Goal: Task Accomplishment & Management: Manage account settings

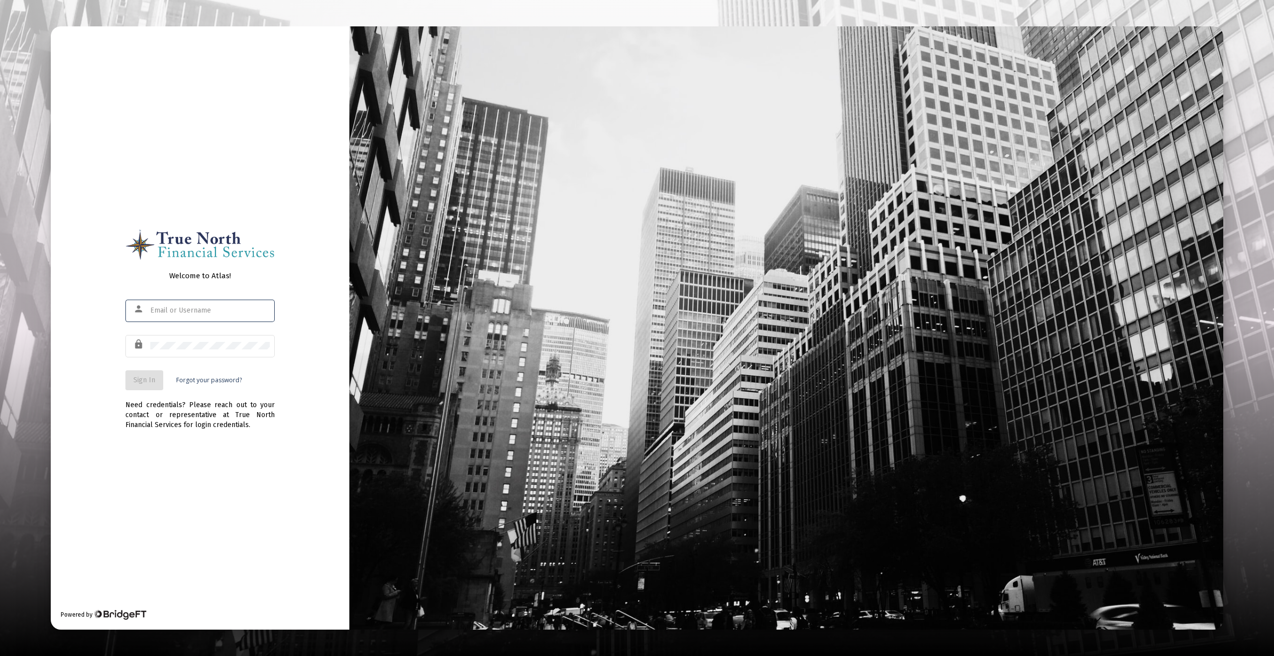
type input "[EMAIL_ADDRESS][DOMAIN_NAME]"
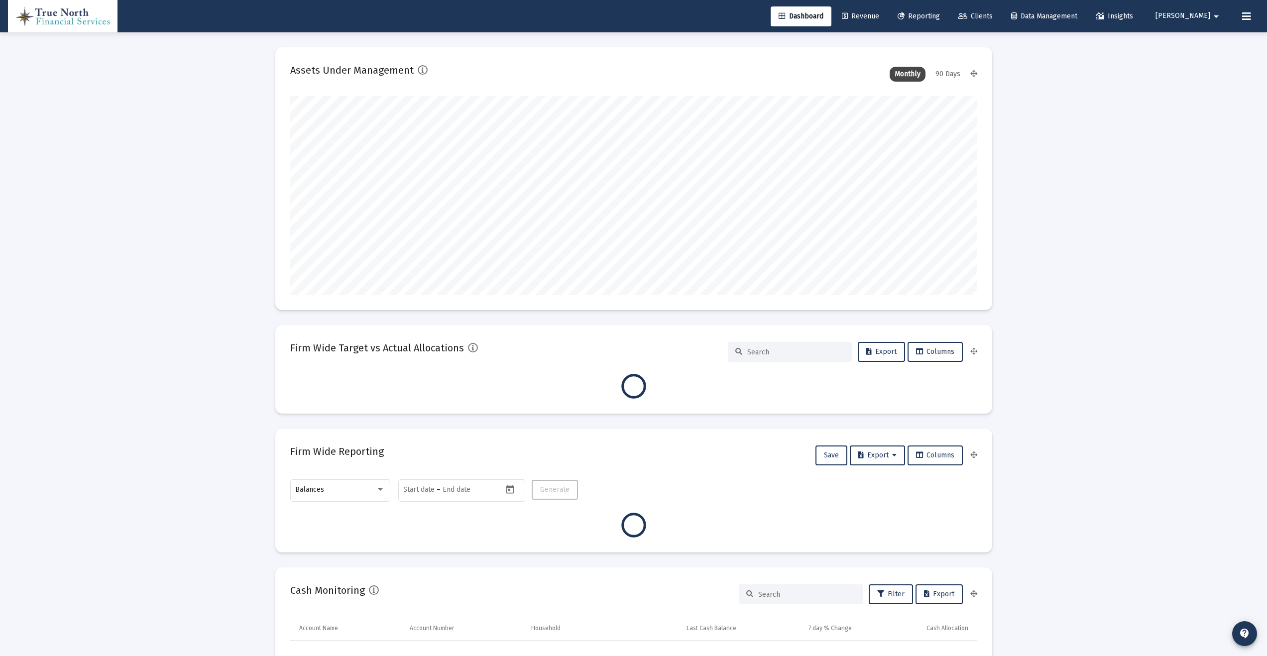
type input "[DATE]"
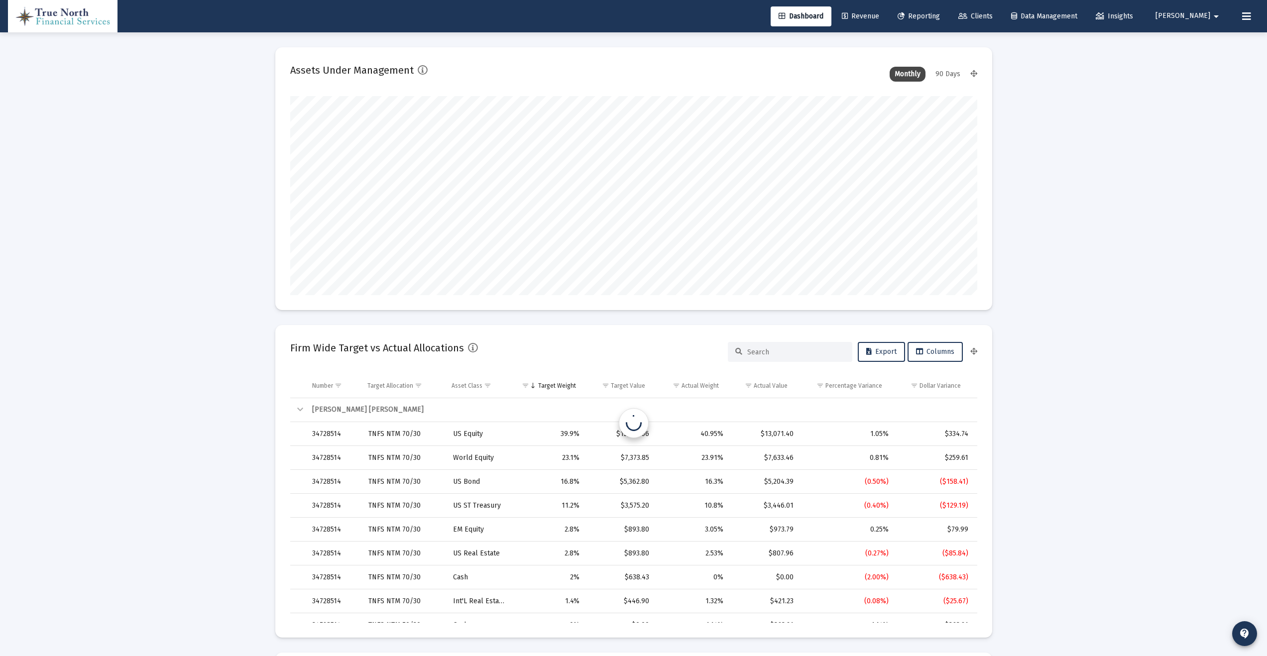
scroll to position [199, 321]
type input "[EMAIL_ADDRESS][DOMAIN_NAME]"
click at [932, 19] on span "Reporting" at bounding box center [919, 16] width 42 height 8
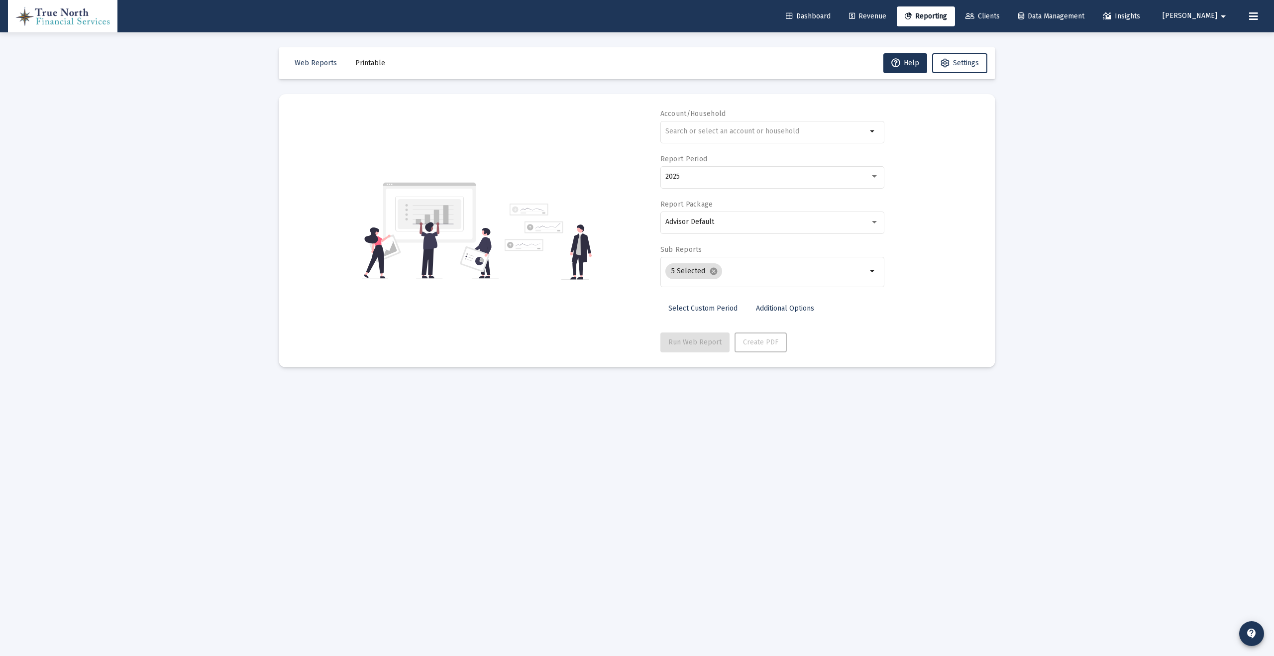
click at [878, 13] on span "Revenue" at bounding box center [867, 16] width 37 height 8
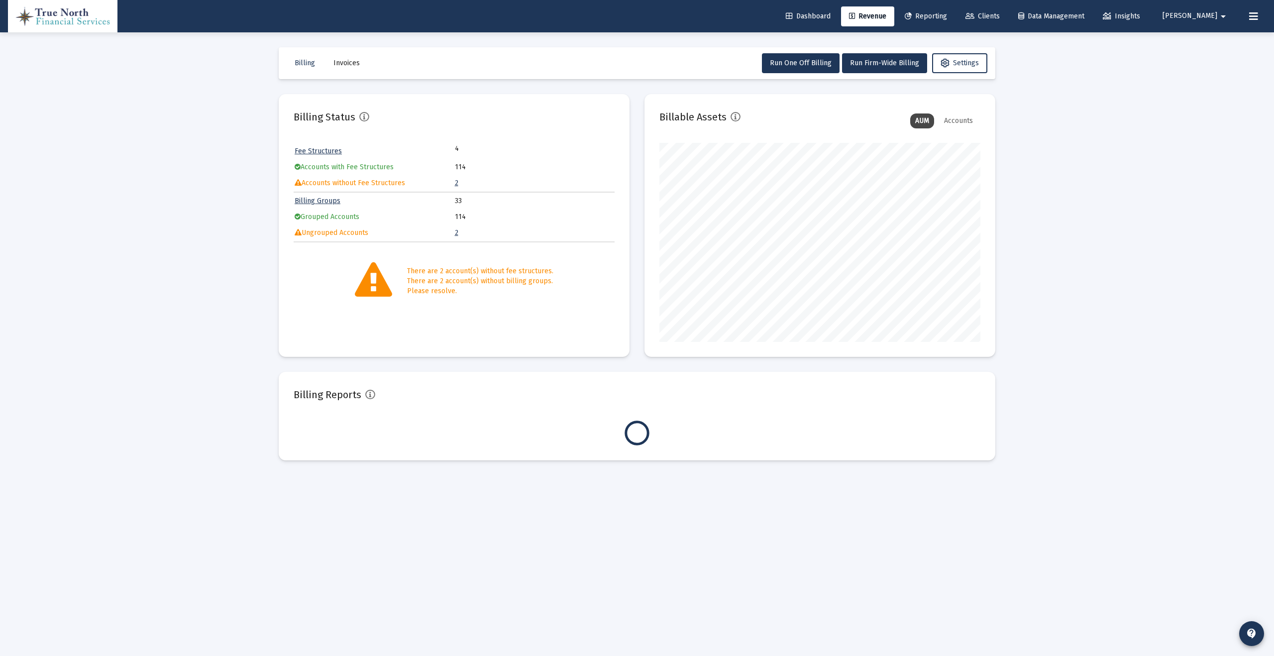
scroll to position [199, 321]
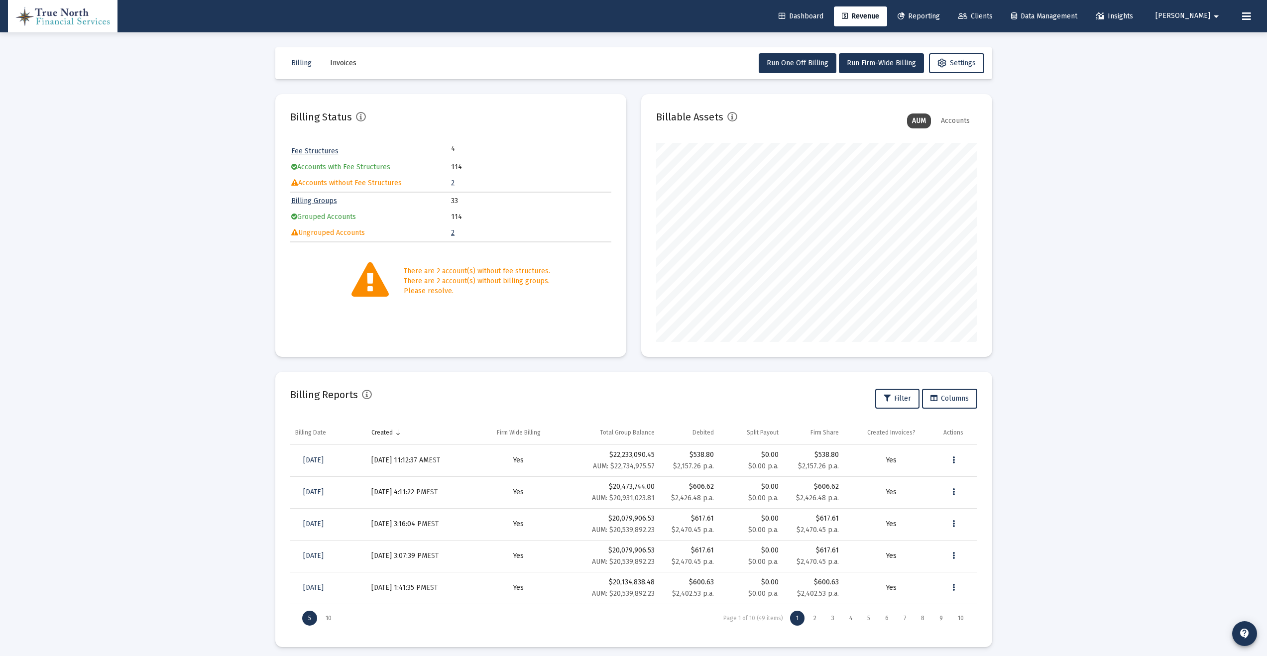
click at [453, 184] on link "2" at bounding box center [452, 183] width 3 height 8
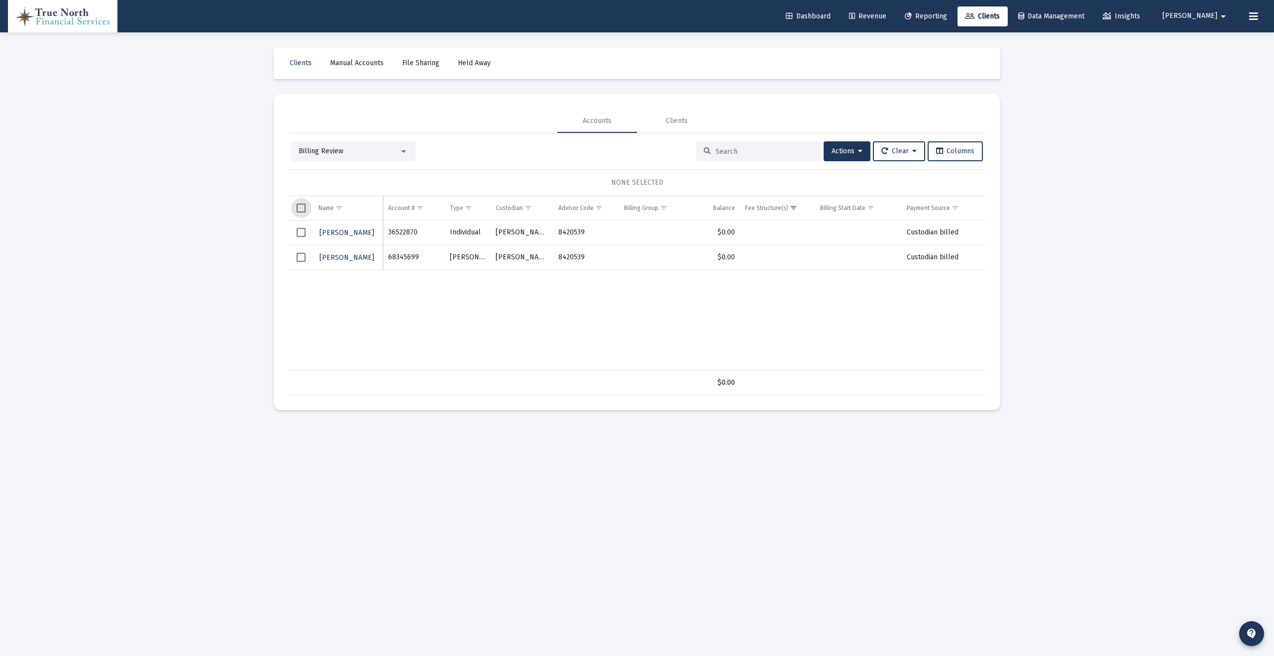
click at [303, 209] on span "Select all" at bounding box center [301, 208] width 9 height 9
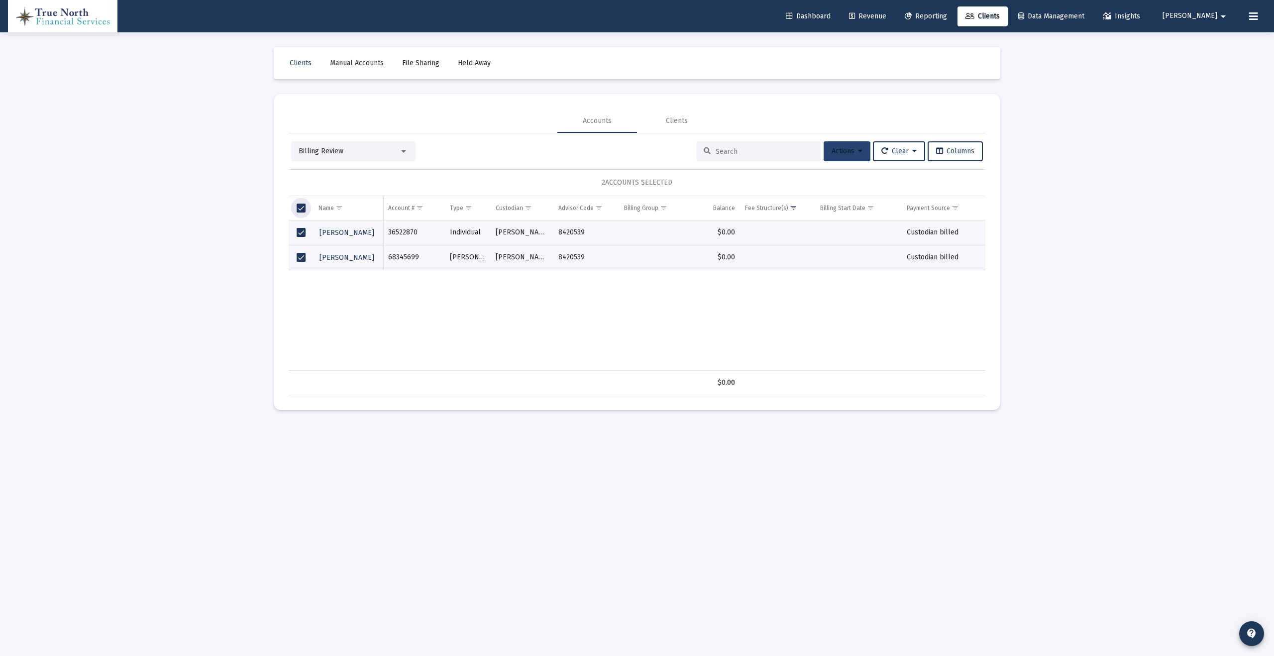
click at [837, 154] on span "Actions" at bounding box center [847, 151] width 31 height 8
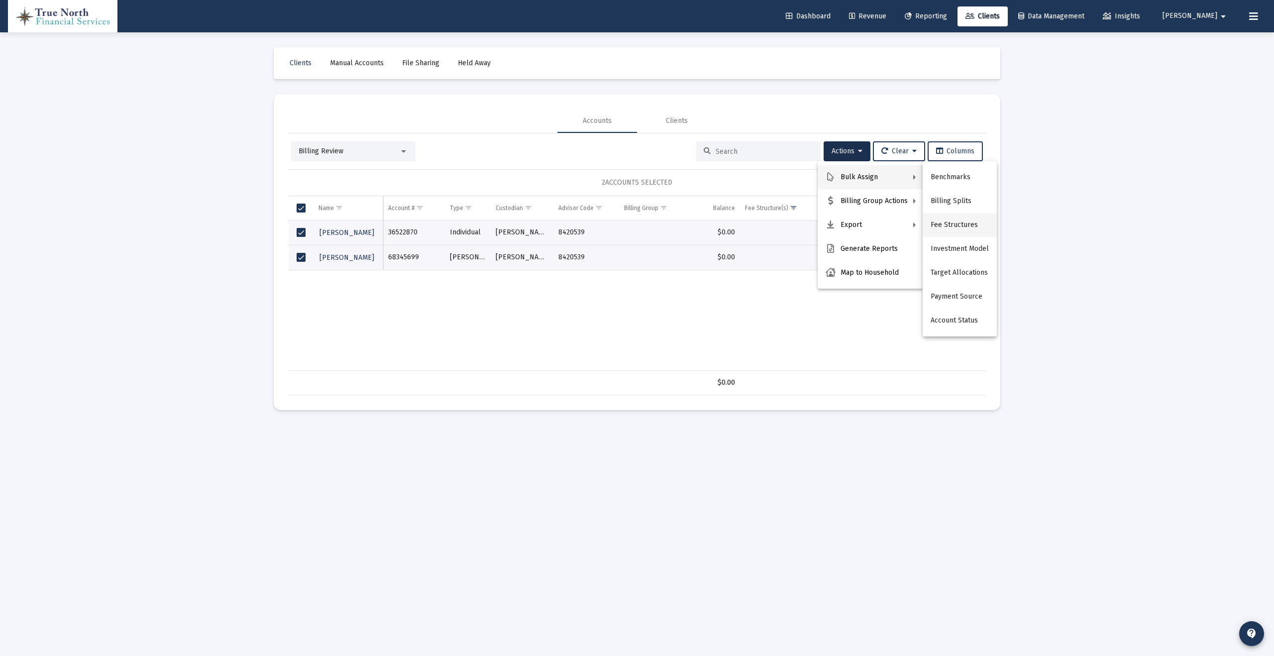
click at [959, 219] on button "Fee Structures" at bounding box center [960, 225] width 74 height 24
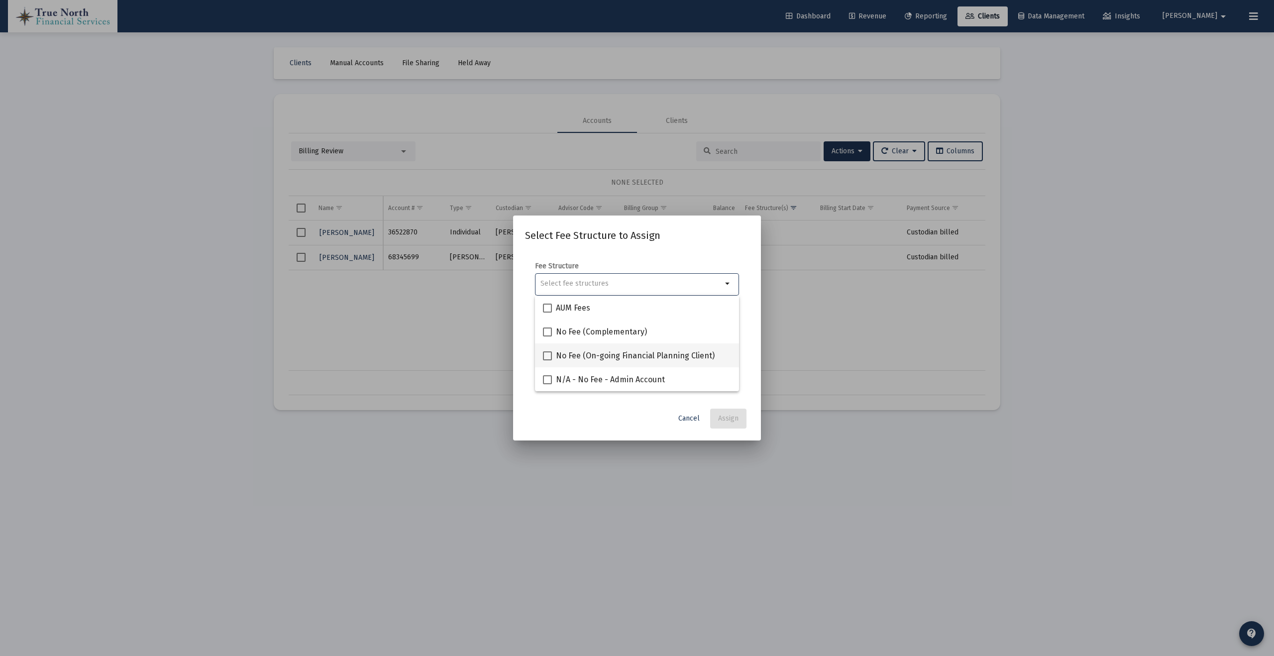
click at [549, 356] on span at bounding box center [547, 355] width 9 height 9
click at [548, 360] on input "No Fee (On-going Financial Planning Client)" at bounding box center [547, 360] width 0 height 0
checkbox input "true"
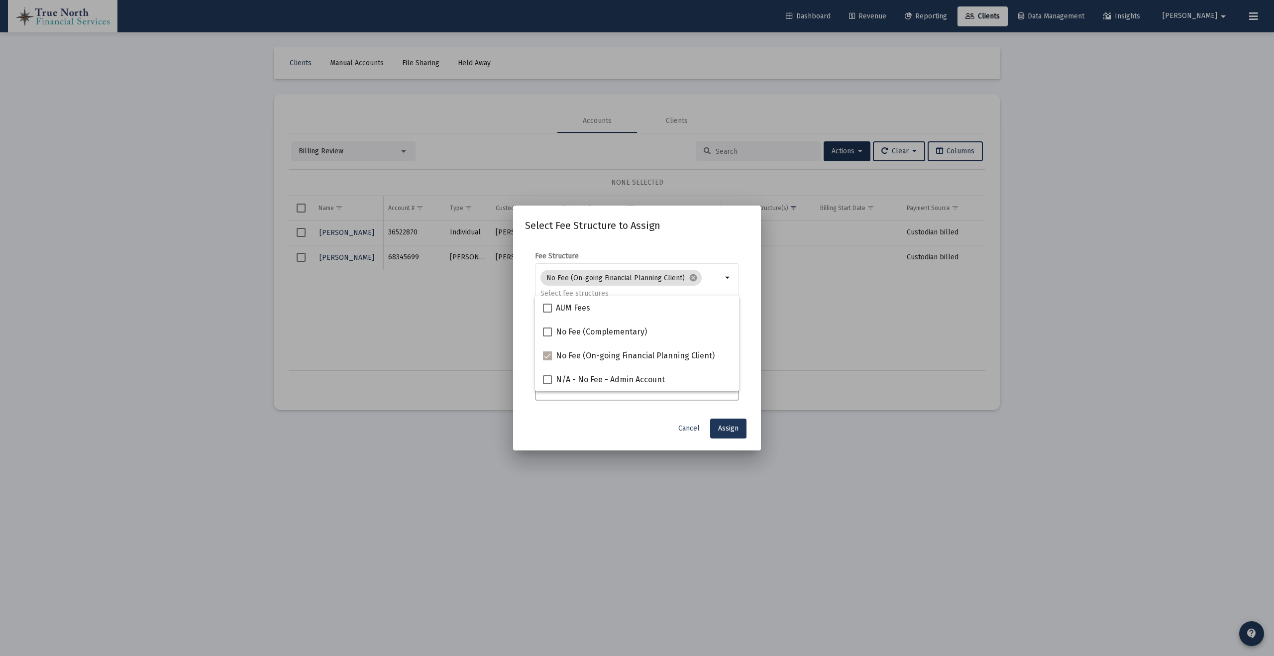
click at [831, 334] on div at bounding box center [637, 328] width 1274 height 656
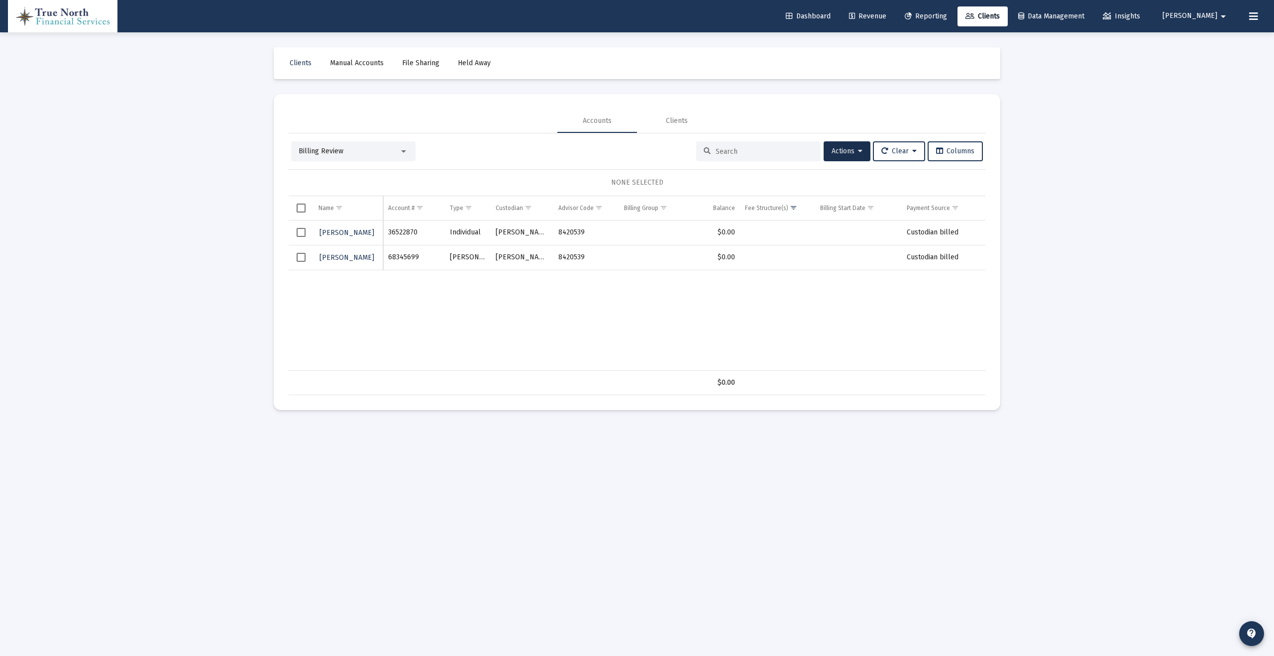
click at [301, 205] on span "Select all" at bounding box center [301, 208] width 9 height 9
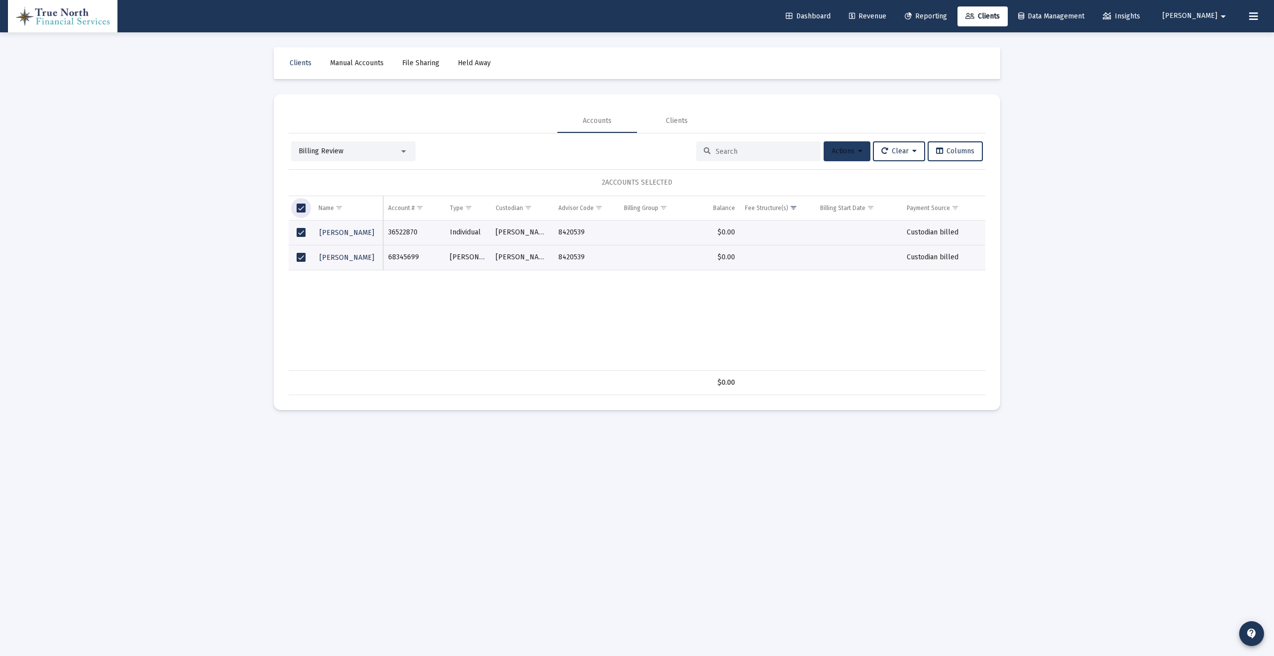
click at [843, 146] on button "Actions" at bounding box center [847, 151] width 47 height 20
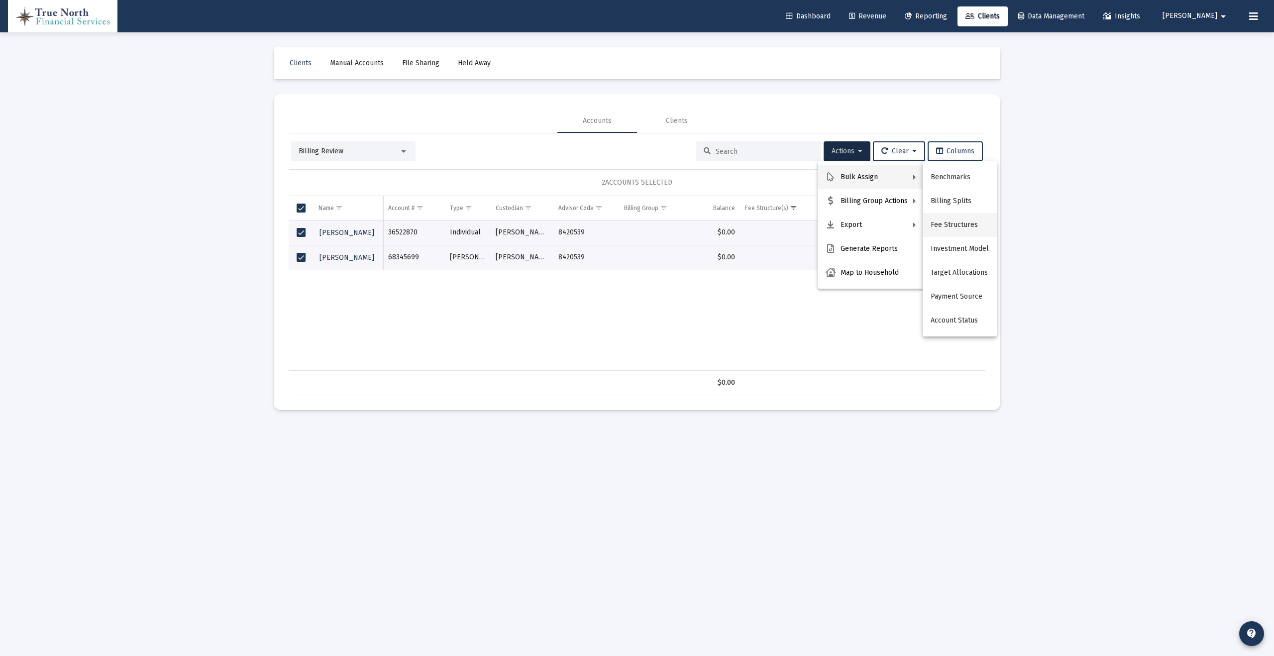
click at [961, 226] on button "Fee Structures" at bounding box center [960, 225] width 74 height 24
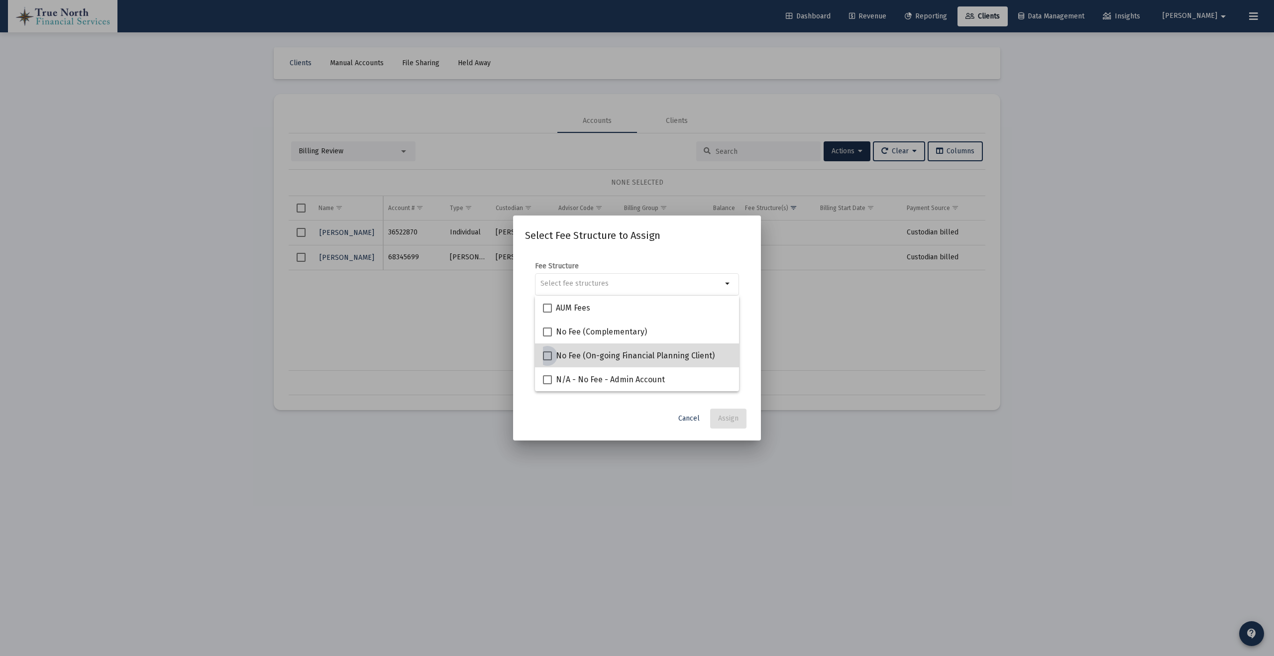
click at [543, 357] on span at bounding box center [547, 355] width 9 height 9
click at [547, 360] on input "No Fee (On-going Financial Planning Client)" at bounding box center [547, 360] width 0 height 0
checkbox input "true"
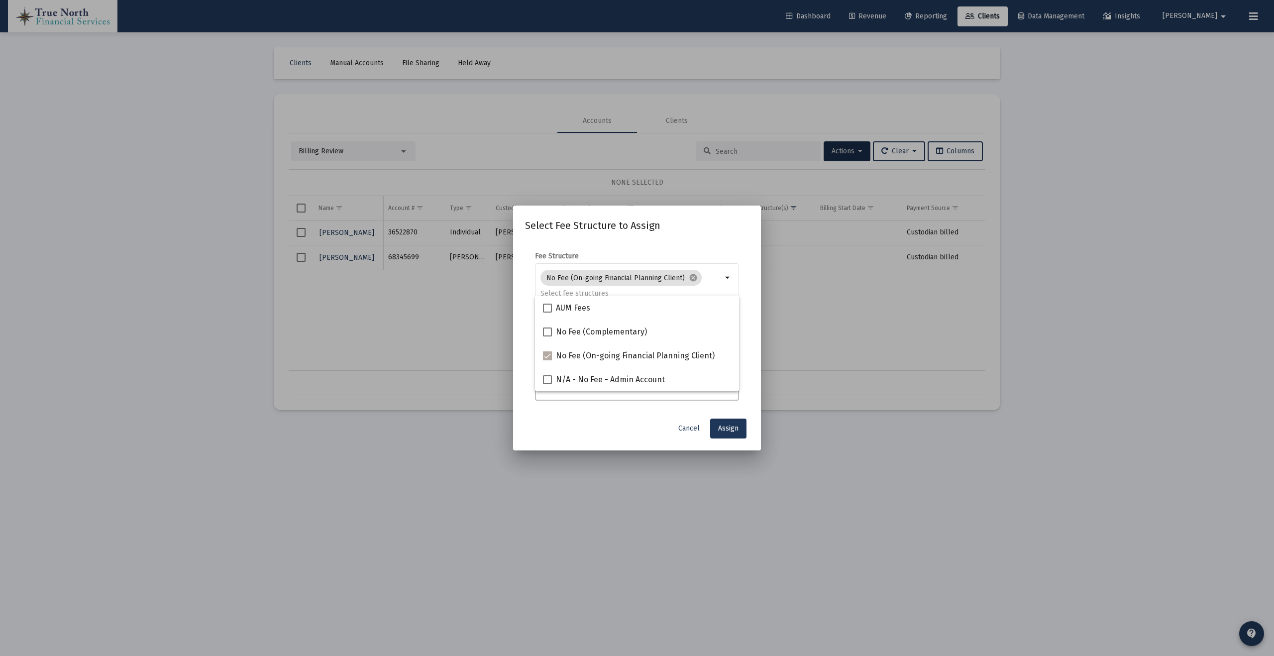
click at [636, 432] on div "Cancel Assign" at bounding box center [637, 429] width 224 height 20
click at [722, 432] on span "Assign" at bounding box center [728, 428] width 20 height 8
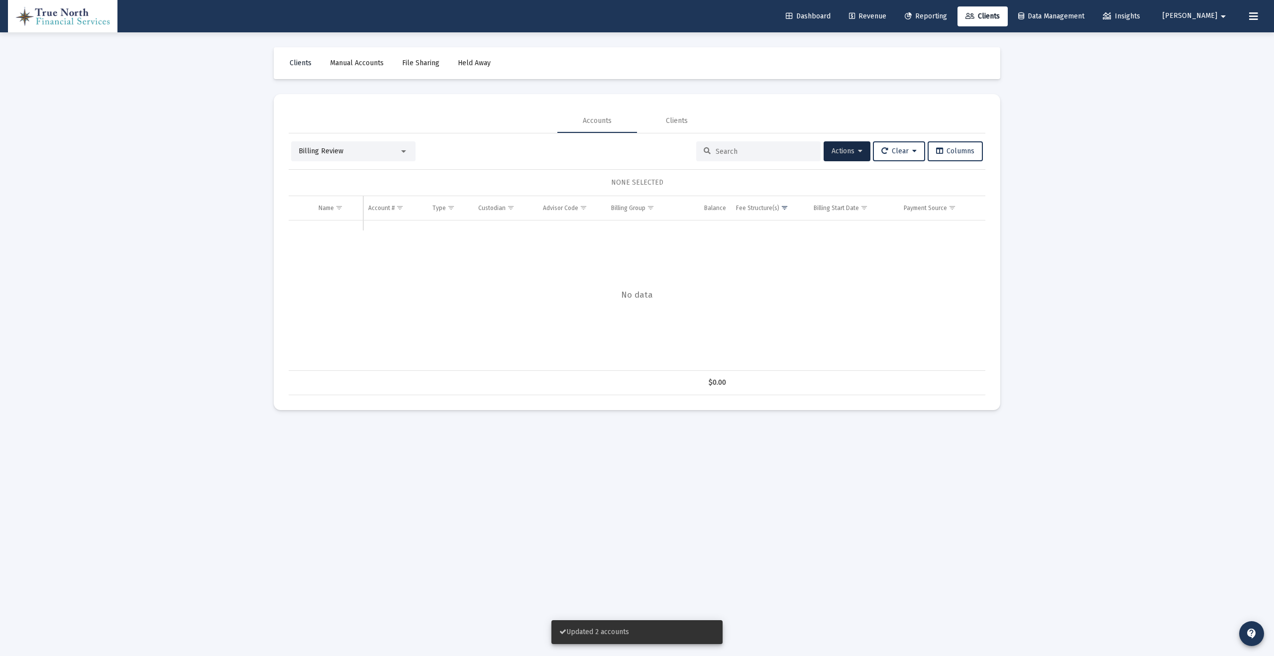
click at [304, 61] on span "Clients" at bounding box center [301, 63] width 22 height 8
click at [670, 121] on div "Clients" at bounding box center [677, 121] width 22 height 10
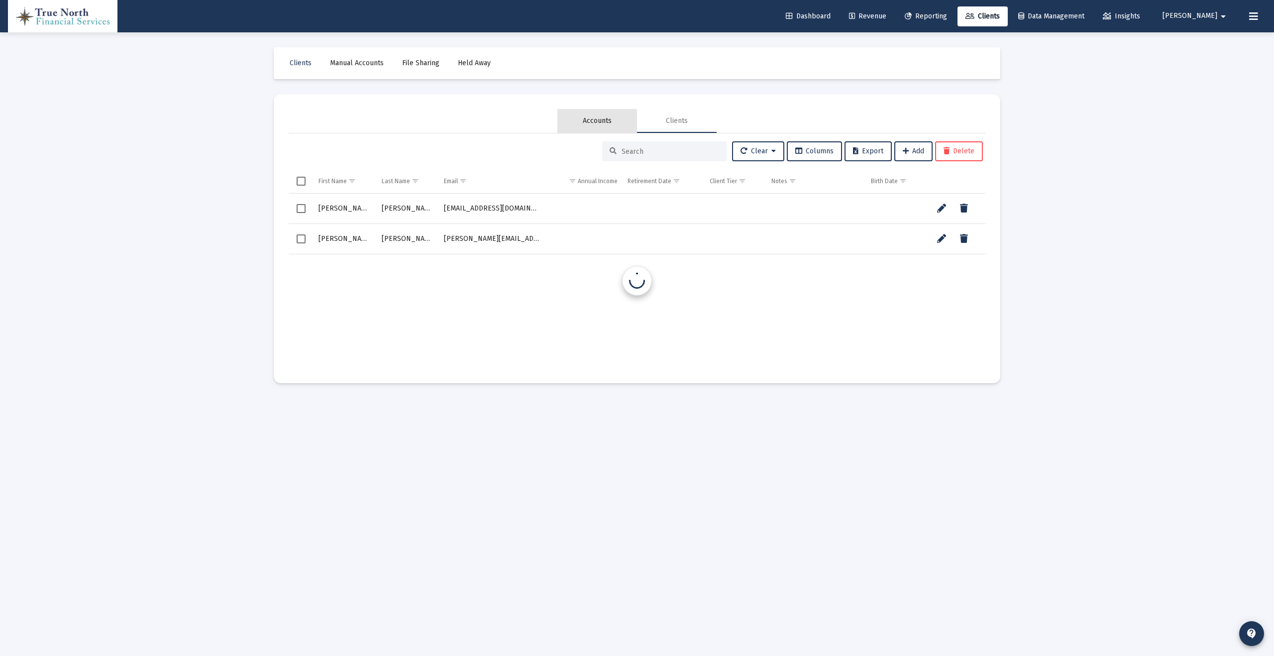
click at [577, 118] on div "Accounts" at bounding box center [598, 121] width 80 height 24
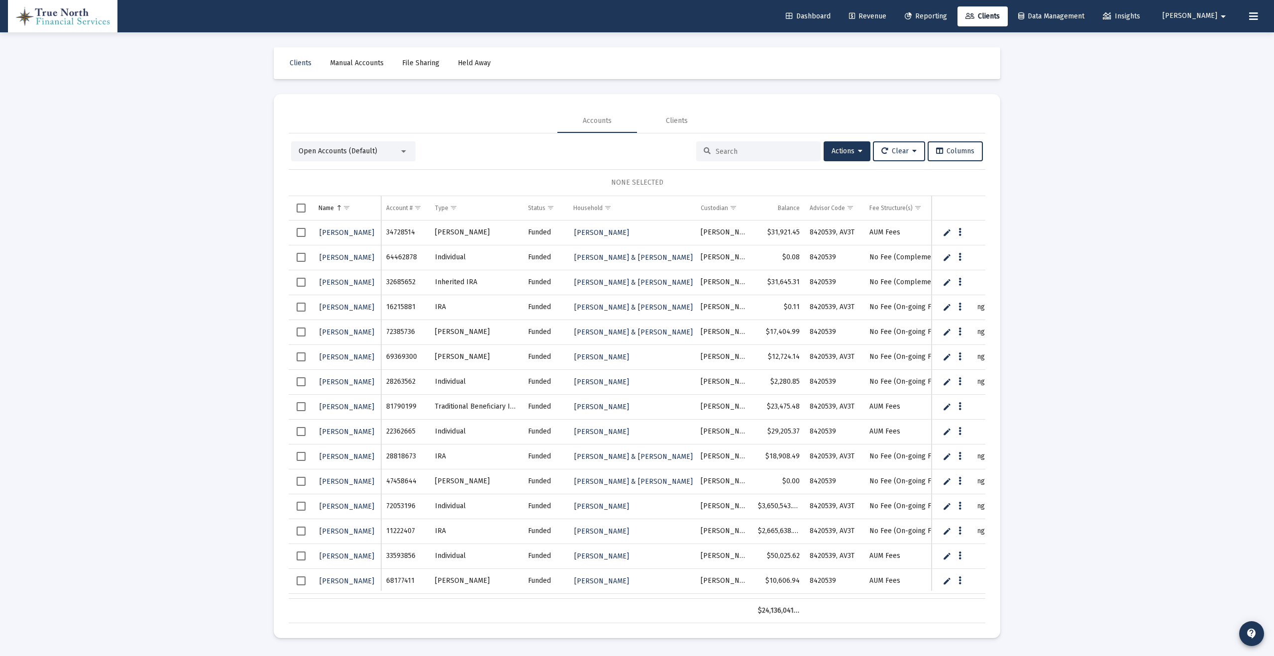
click at [716, 151] on input at bounding box center [765, 151] width 98 height 8
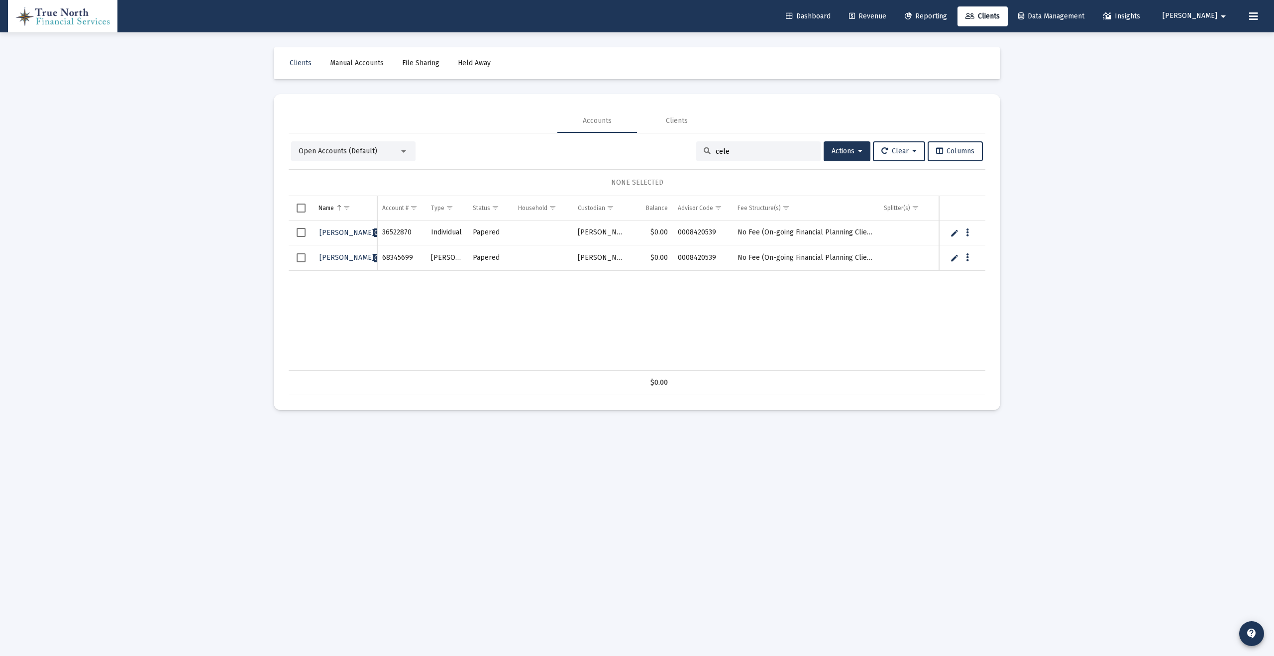
type input "cele"
click at [957, 234] on link "Edit" at bounding box center [954, 232] width 9 height 9
drag, startPoint x: 369, startPoint y: 234, endPoint x: 283, endPoint y: 239, distance: 86.7
click at [283, 238] on mat-card "Accounts Clients Open Accounts (Default) cele Actions Clear Columns NONE SELECT…" at bounding box center [637, 252] width 727 height 316
type input "[PERSON_NAME]"
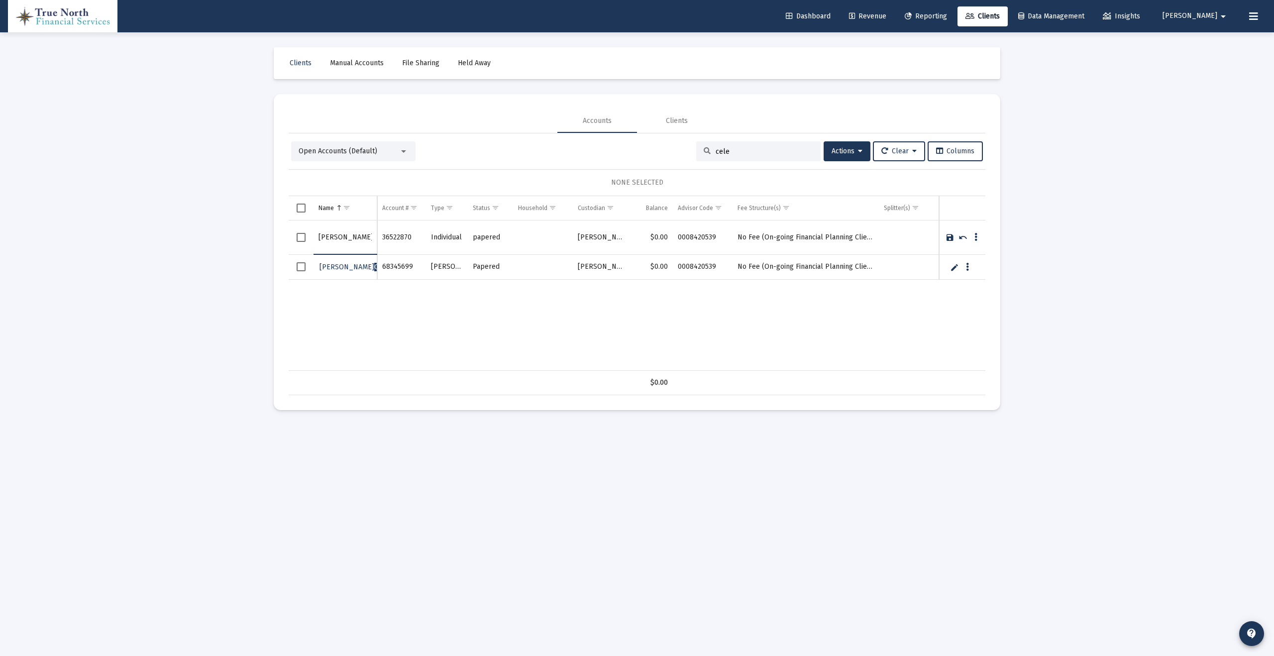
click at [950, 237] on link "Save" at bounding box center [950, 237] width 9 height 9
click at [954, 258] on link "Edit" at bounding box center [954, 257] width 9 height 9
drag, startPoint x: 368, startPoint y: 261, endPoint x: 263, endPoint y: 261, distance: 104.5
click at [264, 261] on div "Clients Manual Accounts File Sharing Held Away Accounts Clients Open Accounts (…" at bounding box center [637, 228] width 747 height 393
type input "[PERSON_NAME]"
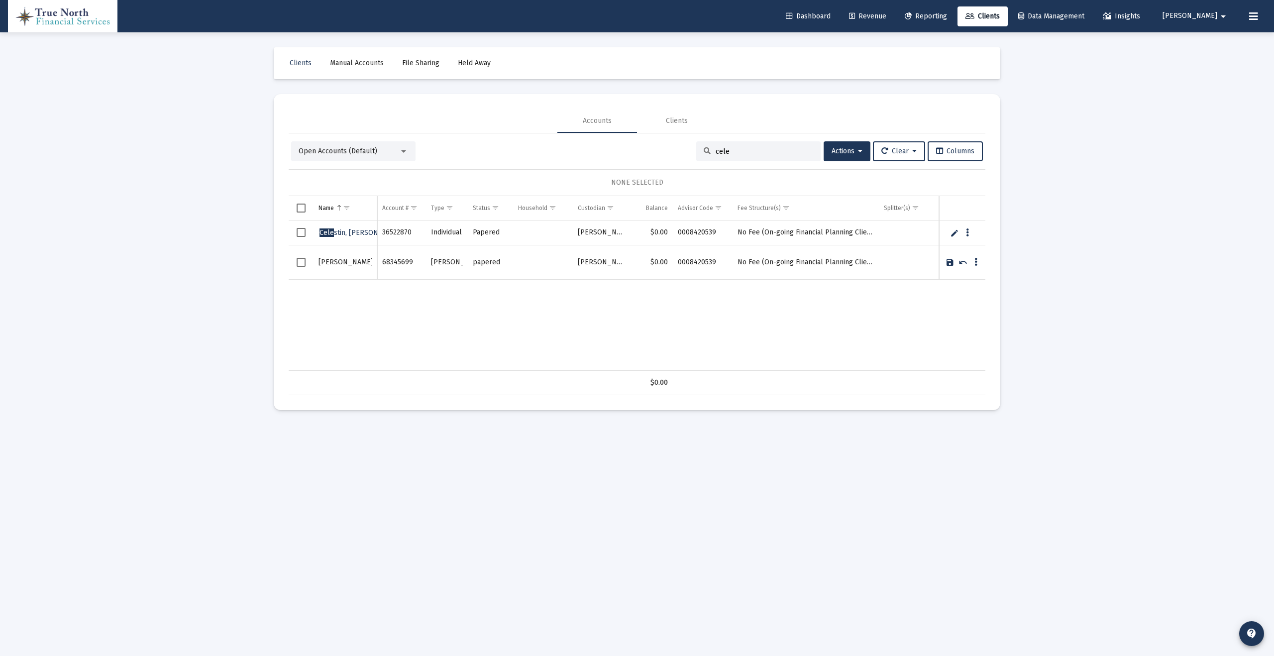
click at [950, 264] on link "Save" at bounding box center [950, 262] width 9 height 9
click at [302, 233] on span "Select row" at bounding box center [301, 232] width 9 height 9
click at [305, 256] on span "Select row" at bounding box center [301, 257] width 9 height 9
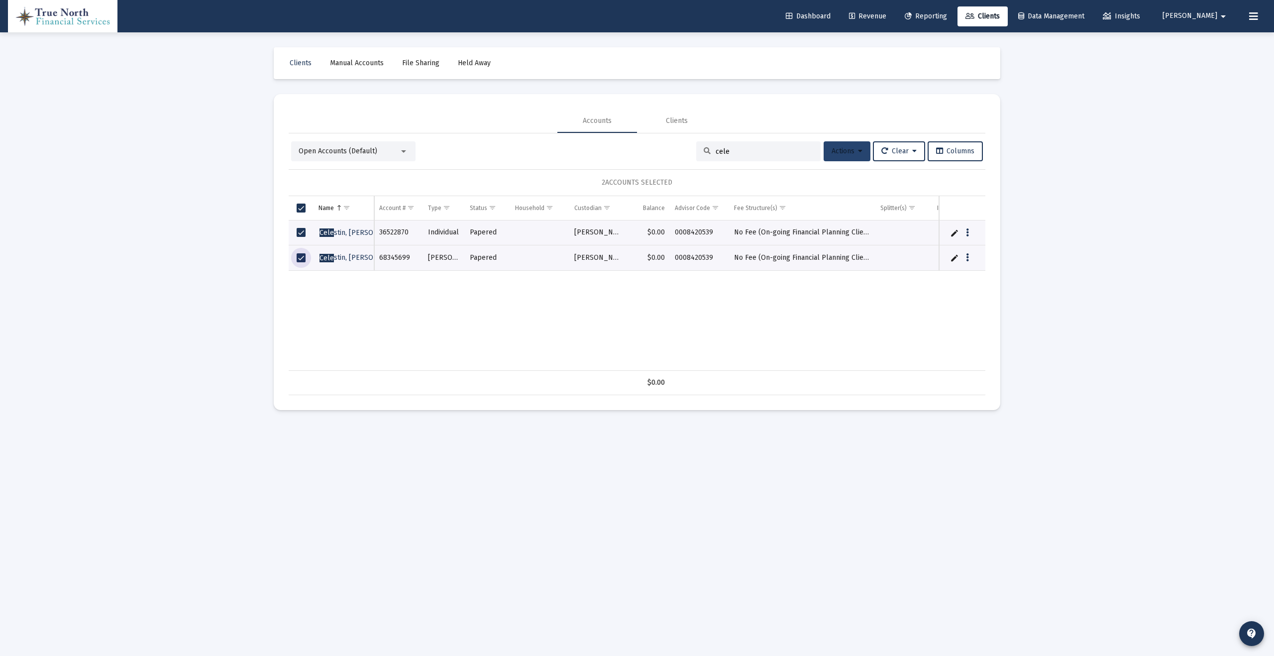
click at [845, 157] on button "Actions" at bounding box center [847, 151] width 47 height 20
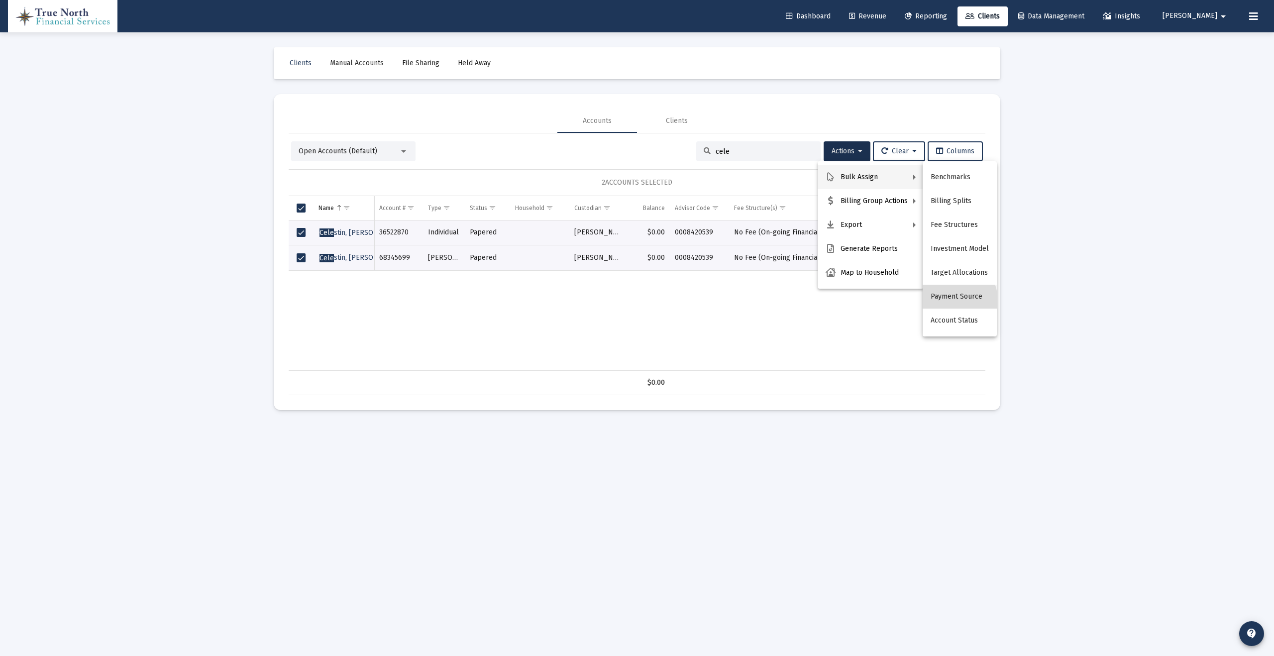
click at [955, 300] on button "Payment Source" at bounding box center [960, 297] width 74 height 24
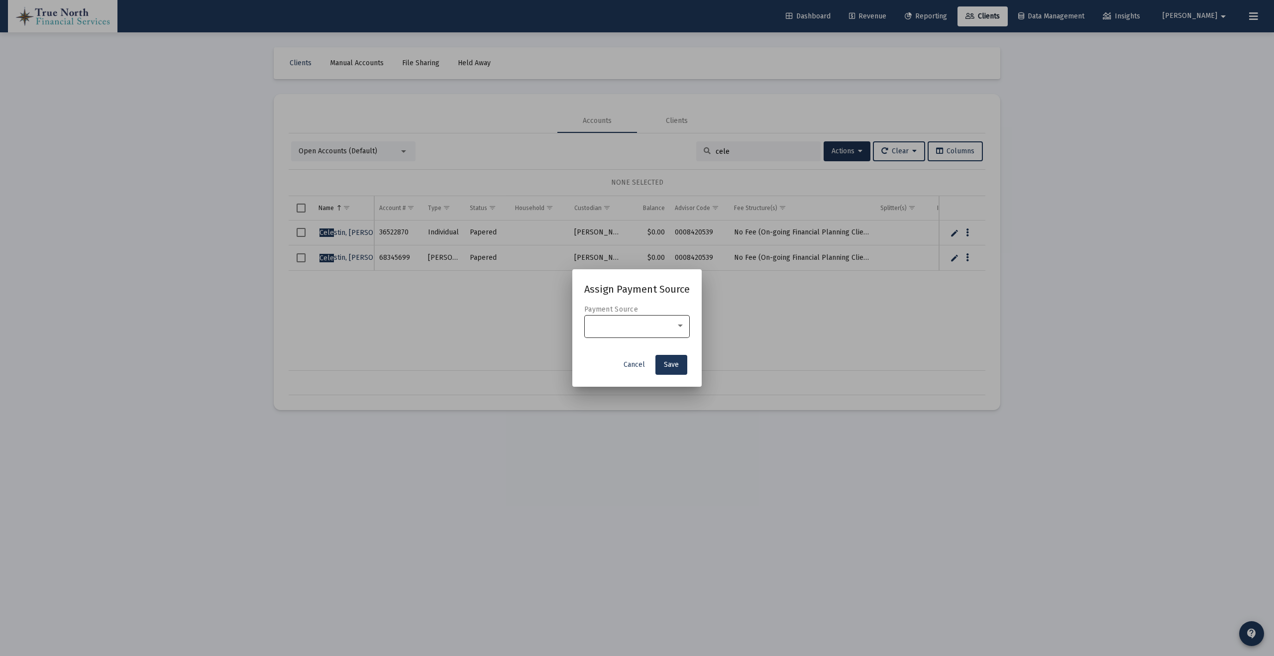
click at [671, 330] on div at bounding box center [637, 326] width 95 height 24
click at [659, 346] on span "Directly Billed" at bounding box center [637, 347] width 93 height 21
click at [668, 366] on span "Save" at bounding box center [671, 364] width 15 height 8
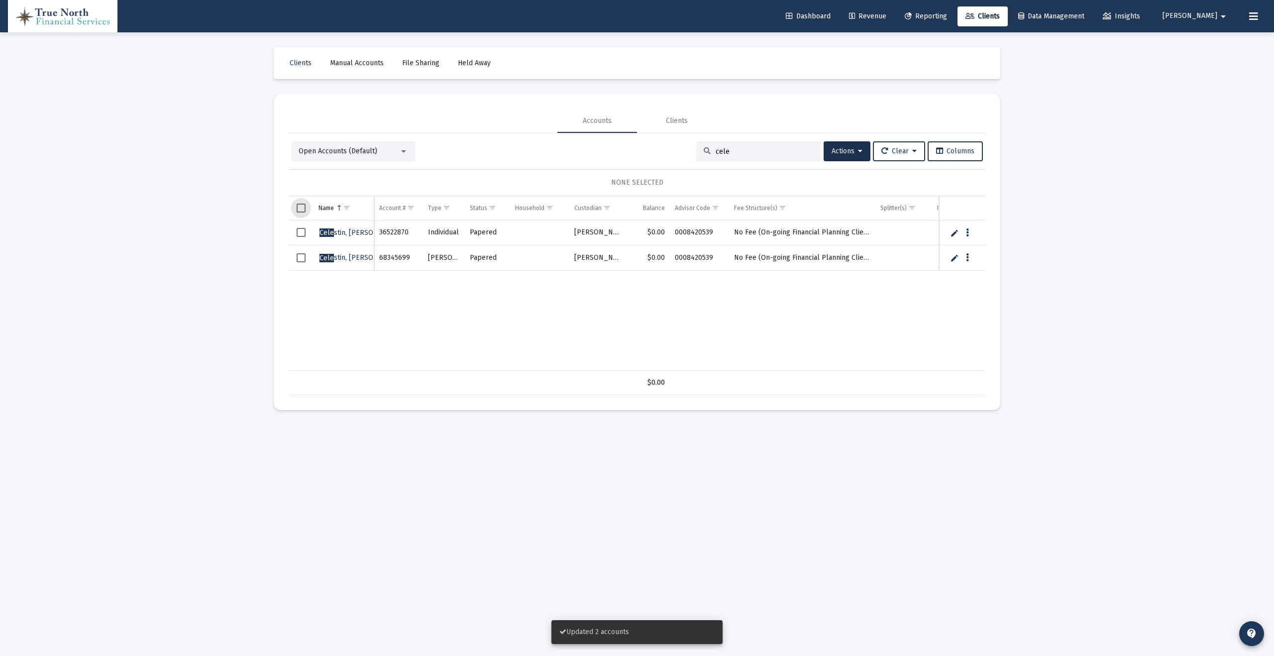
click at [302, 209] on span "Select all" at bounding box center [301, 208] width 9 height 9
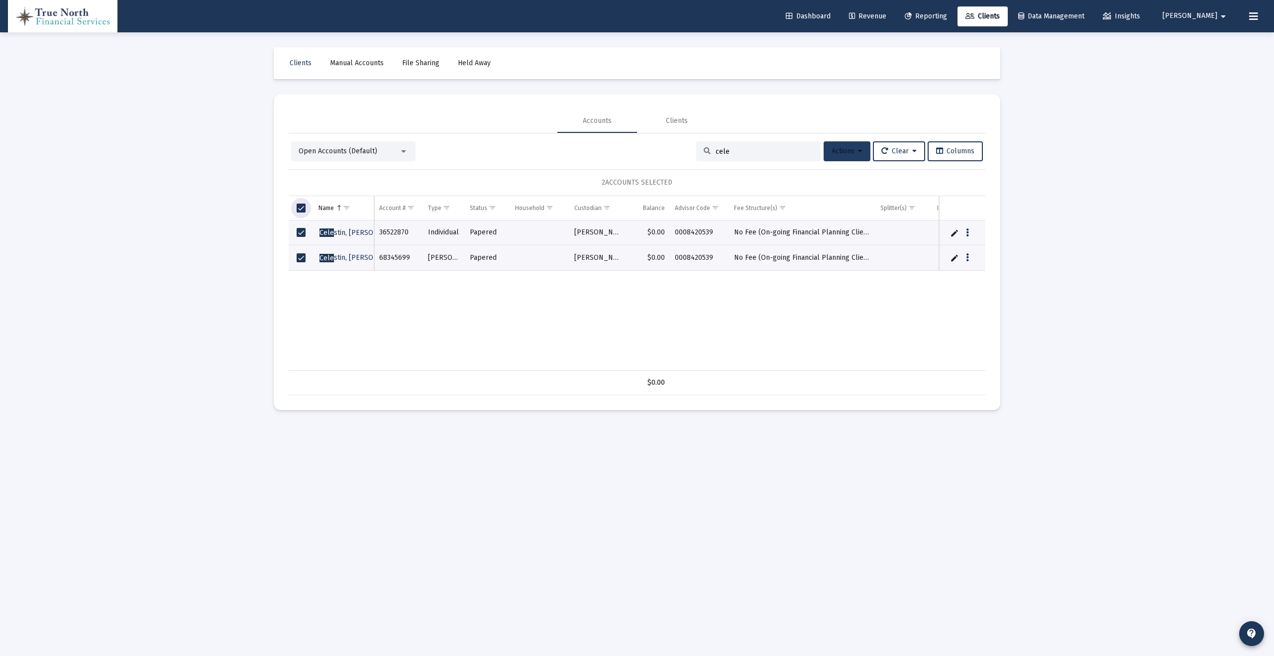
click at [858, 152] on icon at bounding box center [860, 151] width 4 height 7
click at [890, 273] on button "Map to Household" at bounding box center [871, 273] width 106 height 24
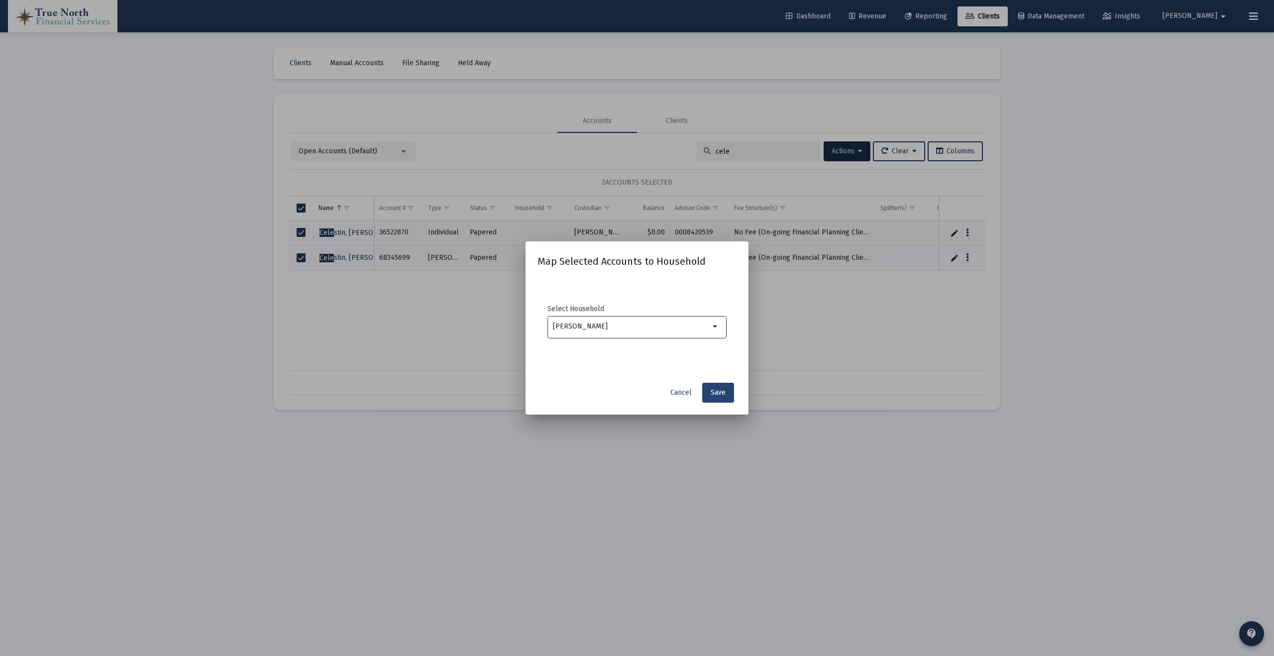
type input "[PERSON_NAME]"
click at [713, 389] on span "Save" at bounding box center [718, 392] width 15 height 8
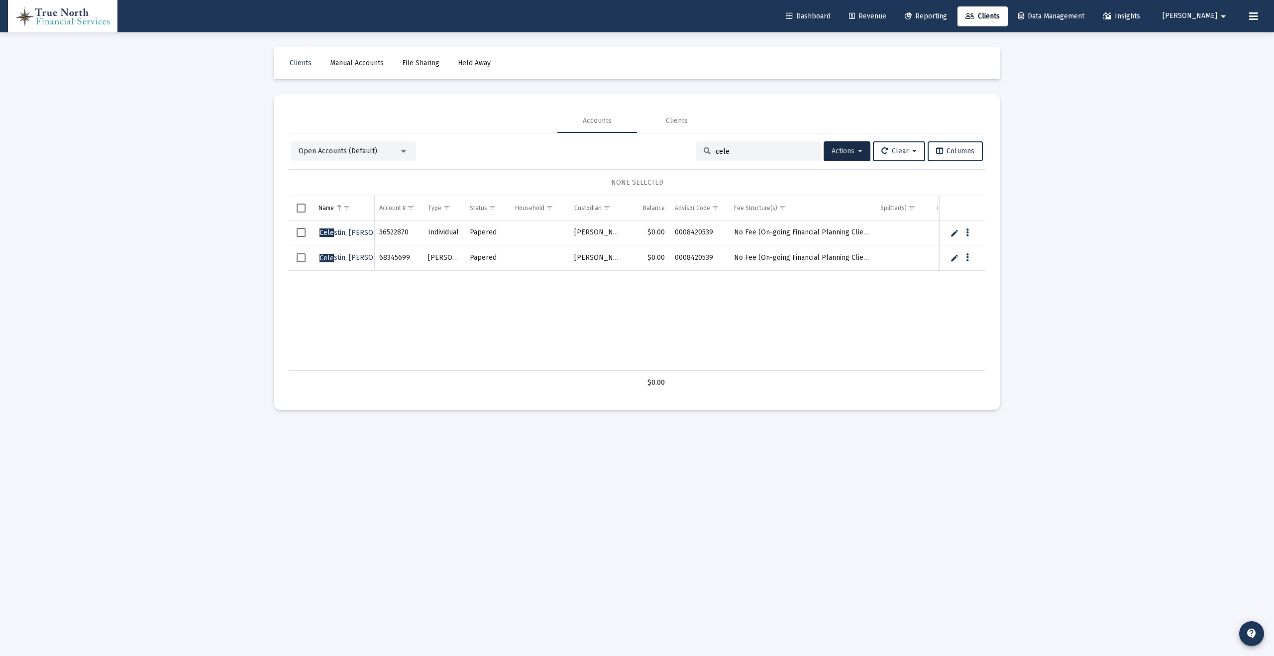
click at [384, 147] on div "Open Accounts (Default)" at bounding box center [349, 151] width 101 height 10
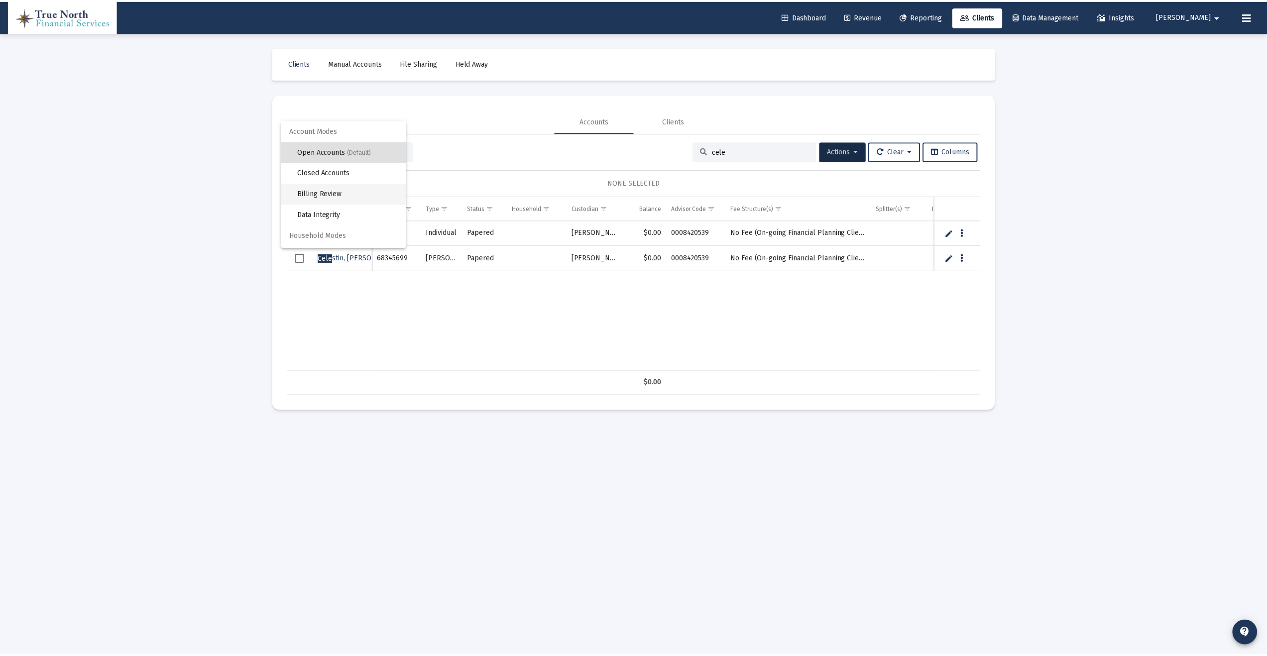
scroll to position [19, 0]
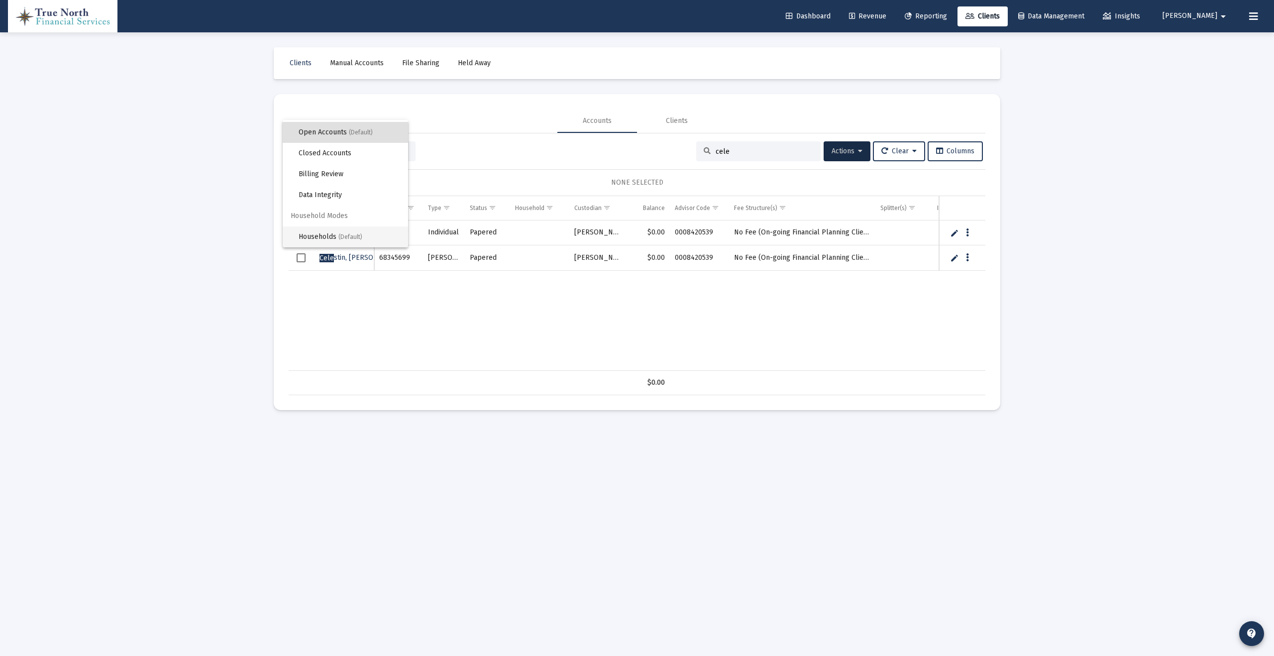
click at [341, 236] on span "(Default)" at bounding box center [351, 236] width 24 height 7
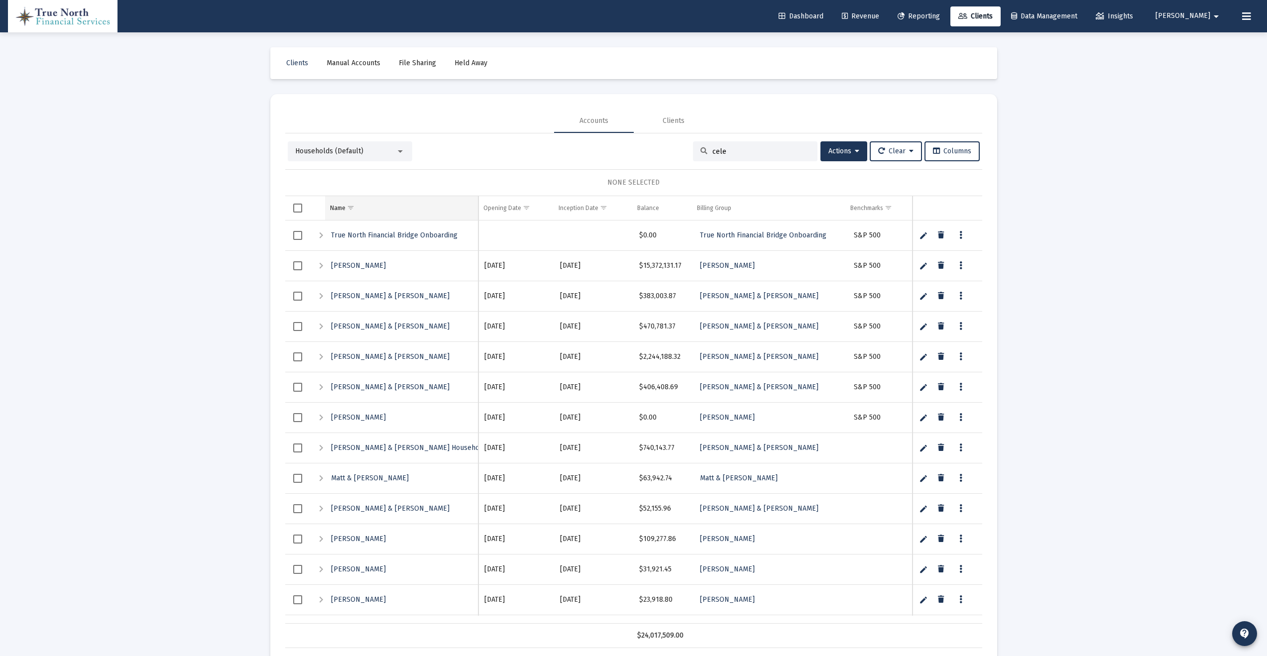
click at [352, 209] on span "Show filter options for column 'Name'" at bounding box center [350, 207] width 7 height 7
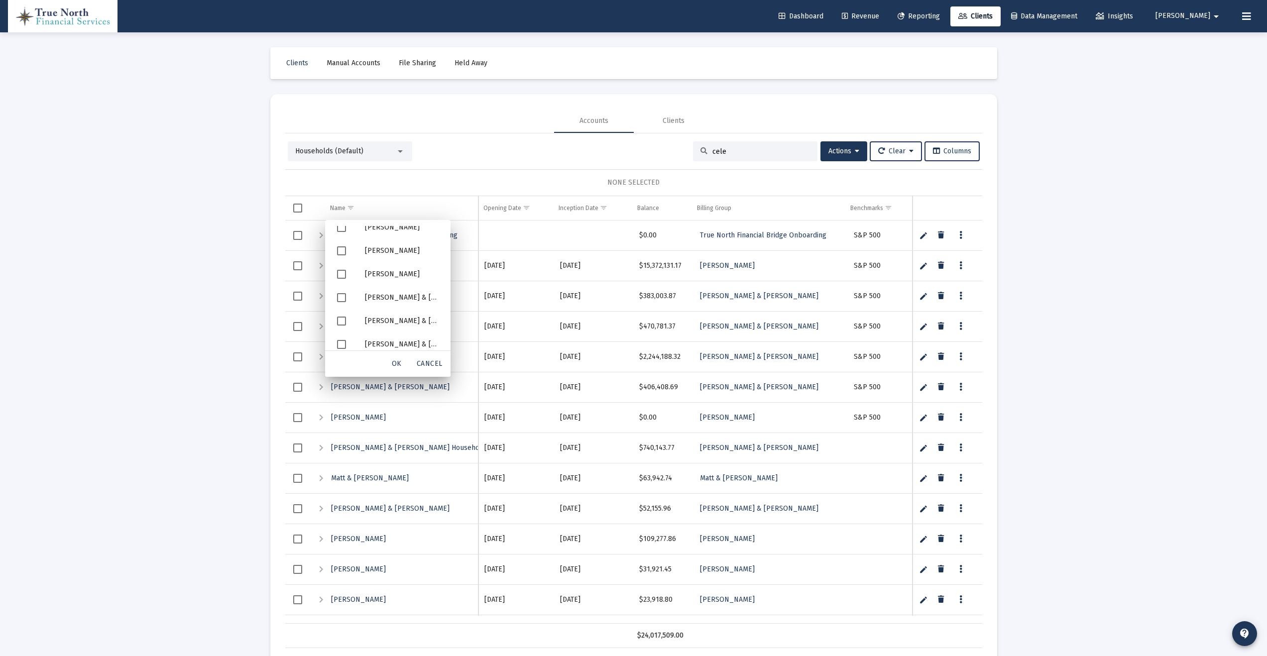
scroll to position [455, 0]
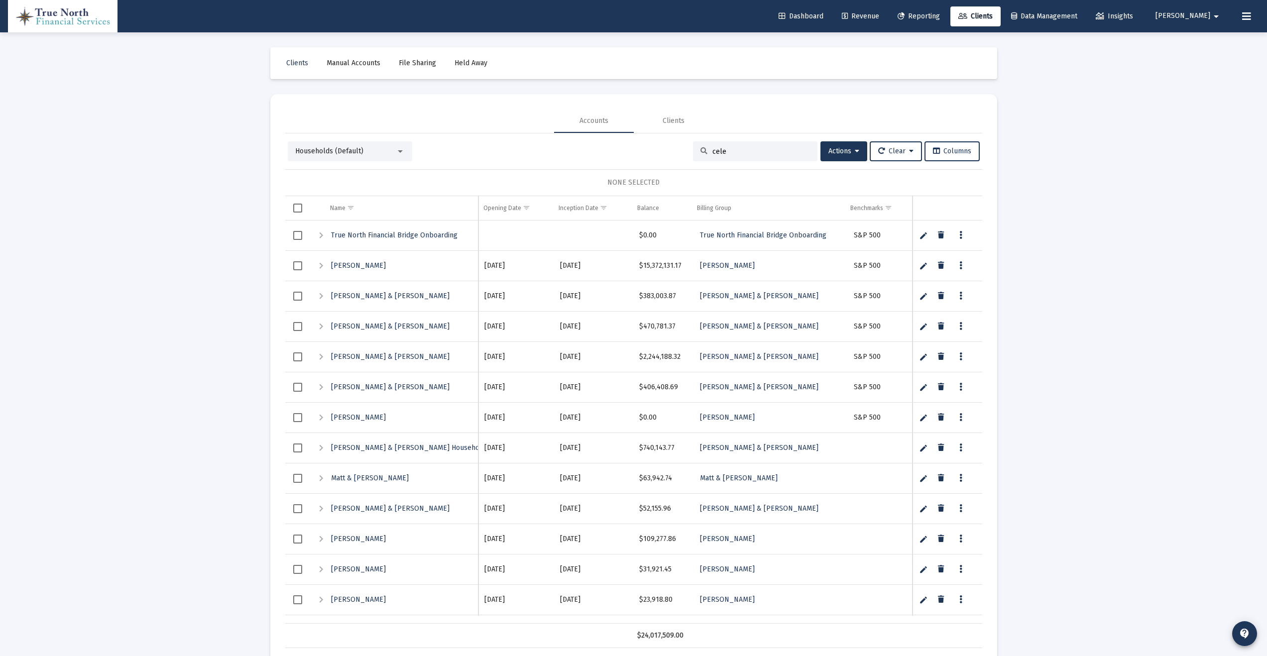
click at [420, 191] on div "NONE SELECTED" at bounding box center [633, 182] width 697 height 27
click at [348, 206] on span "Show filter options for column 'Name'" at bounding box center [350, 207] width 7 height 7
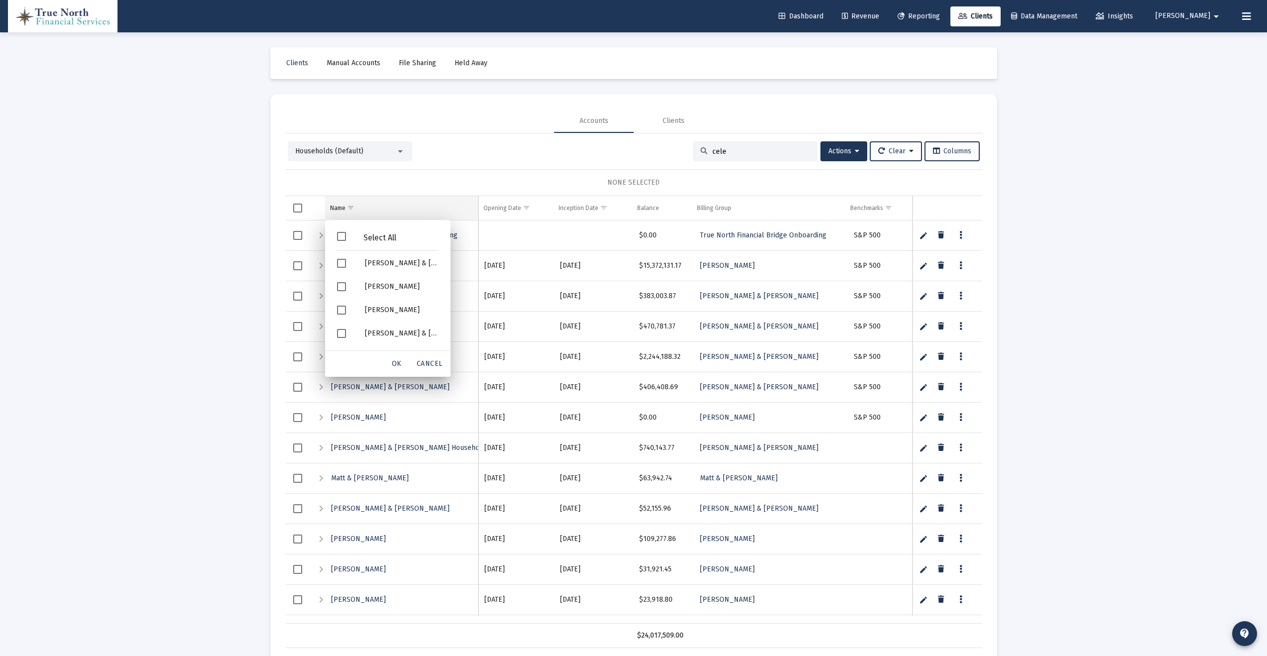
click at [444, 196] on td "Name" at bounding box center [402, 208] width 154 height 24
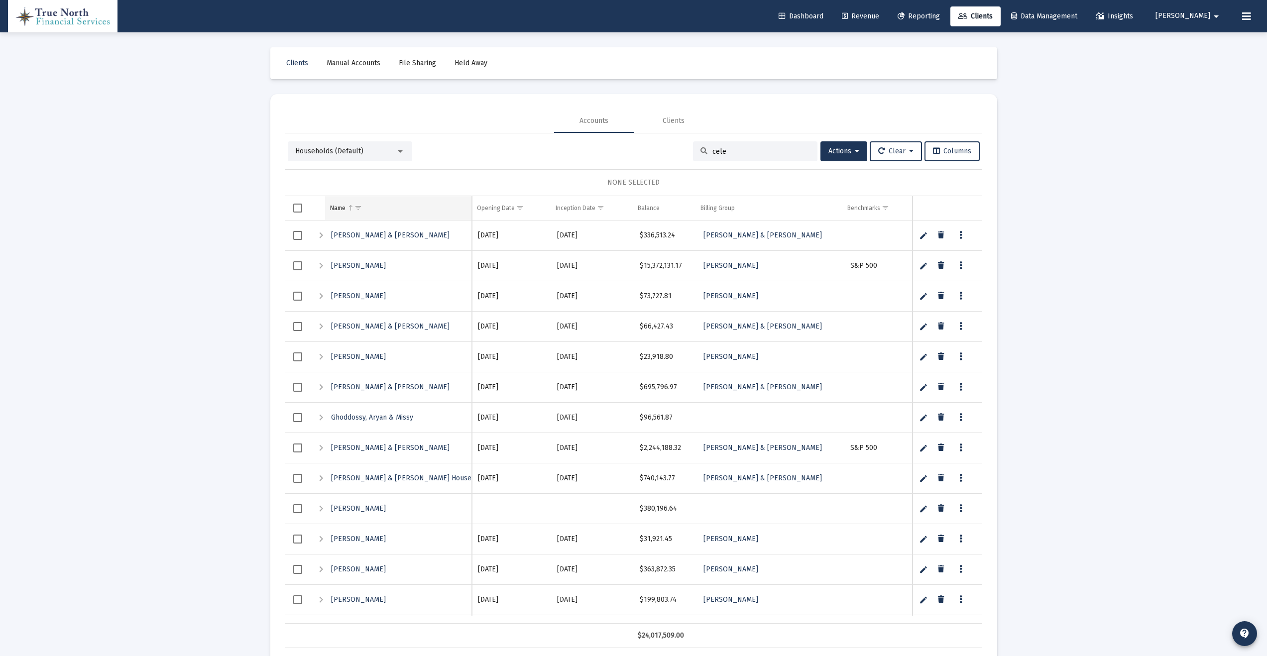
click at [416, 212] on td "Name" at bounding box center [398, 208] width 147 height 24
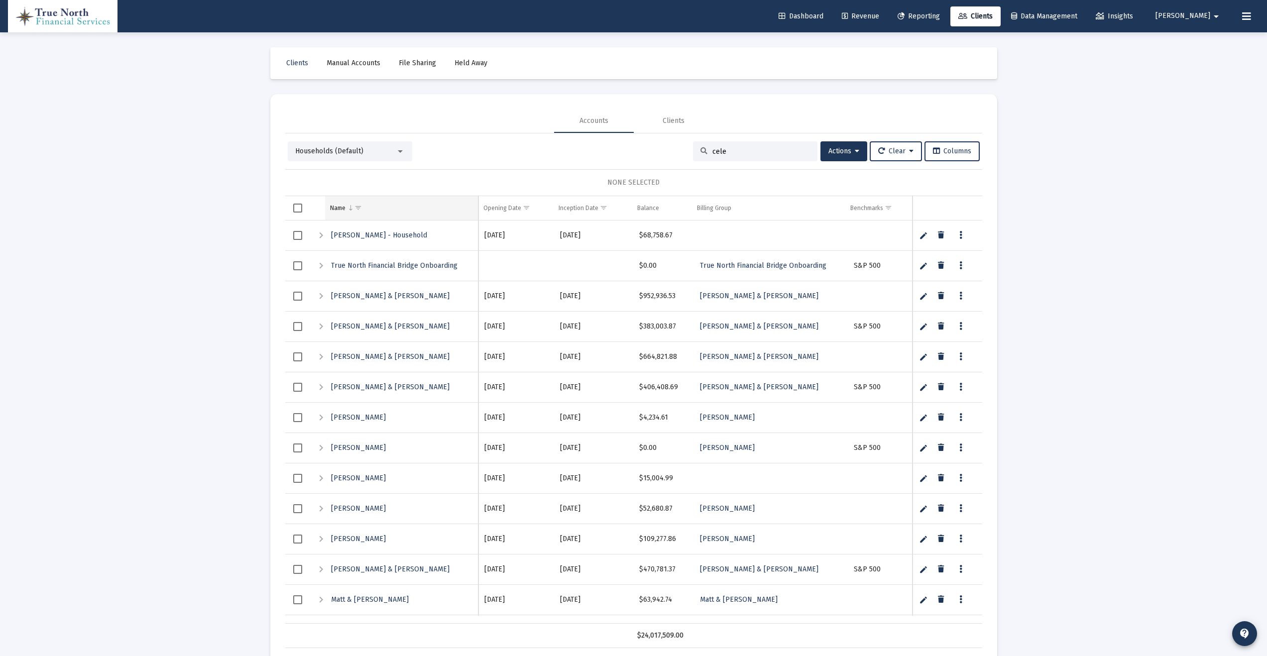
click at [421, 205] on td "Name" at bounding box center [402, 208] width 154 height 24
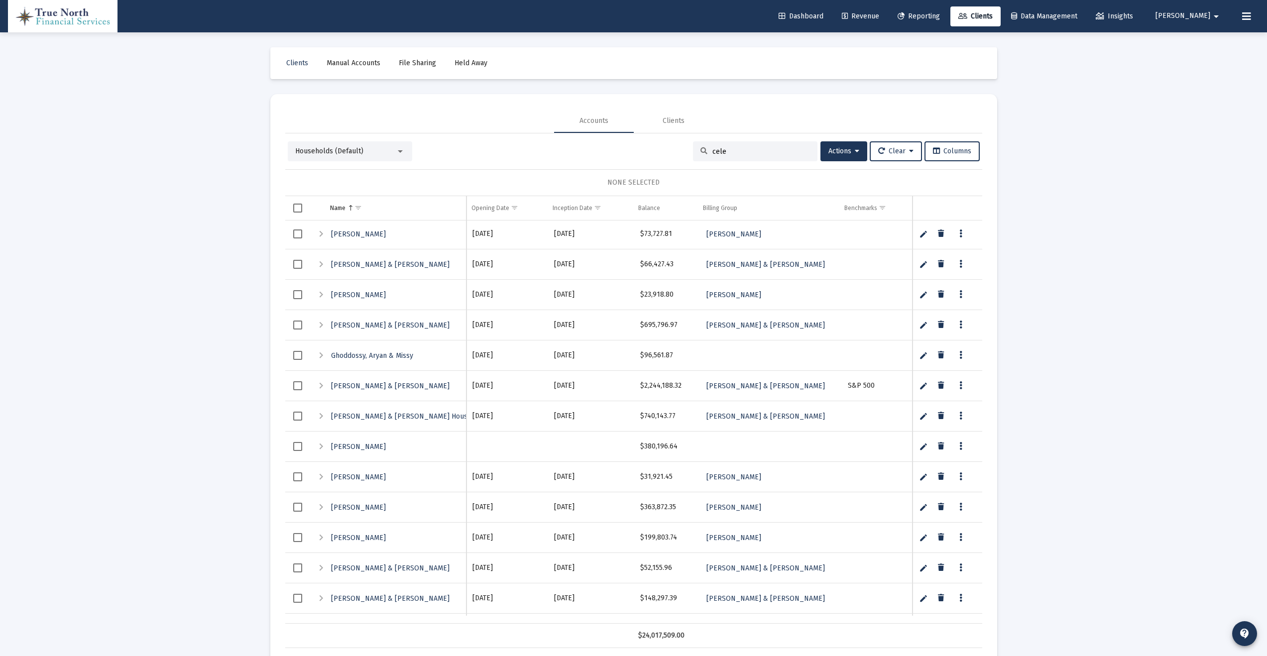
scroll to position [0, 0]
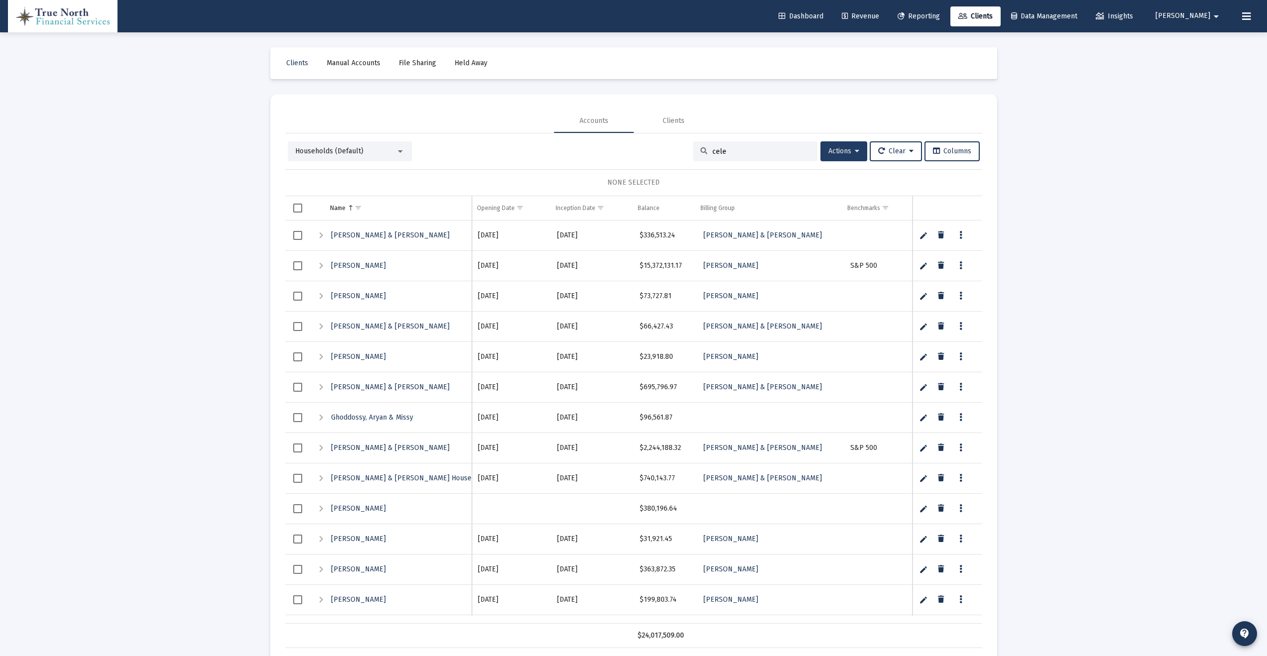
click at [846, 153] on span "Actions" at bounding box center [843, 151] width 31 height 8
click at [867, 201] on button "Create Household" at bounding box center [860, 201] width 92 height 24
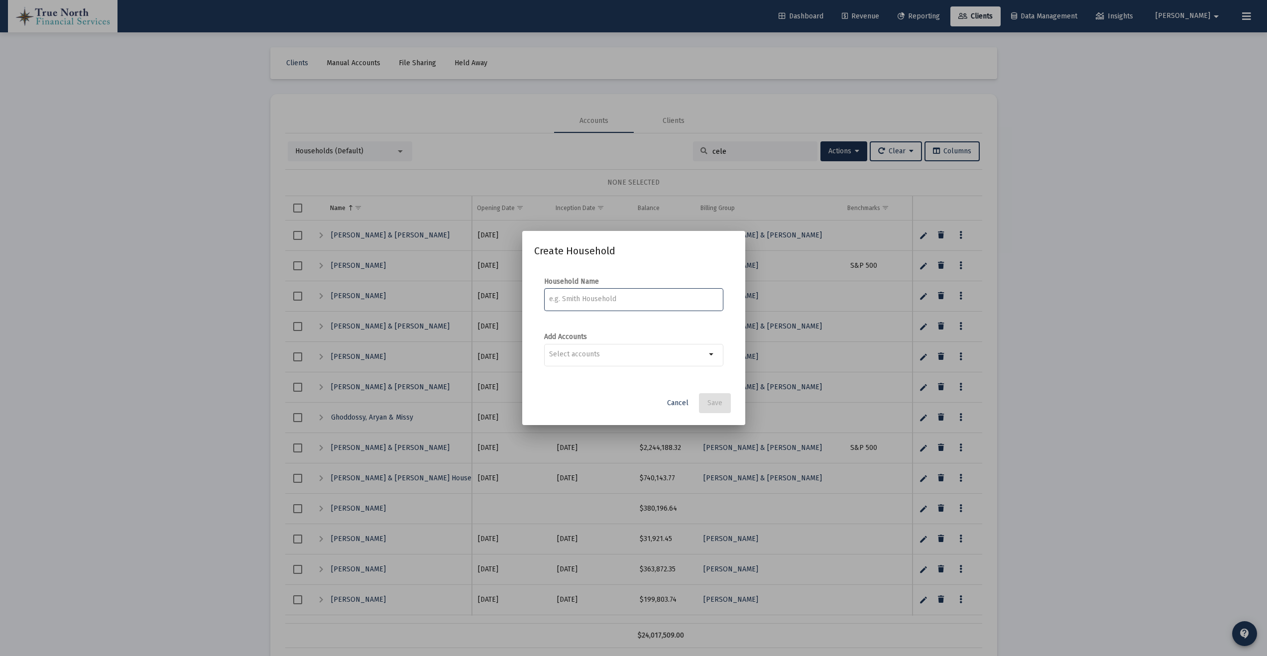
click at [615, 295] on input at bounding box center [633, 299] width 169 height 8
type input "[PERSON_NAME]"
click at [656, 358] on div "Selection" at bounding box center [627, 354] width 161 height 12
type input "cele"
click at [557, 380] on span at bounding box center [556, 378] width 9 height 9
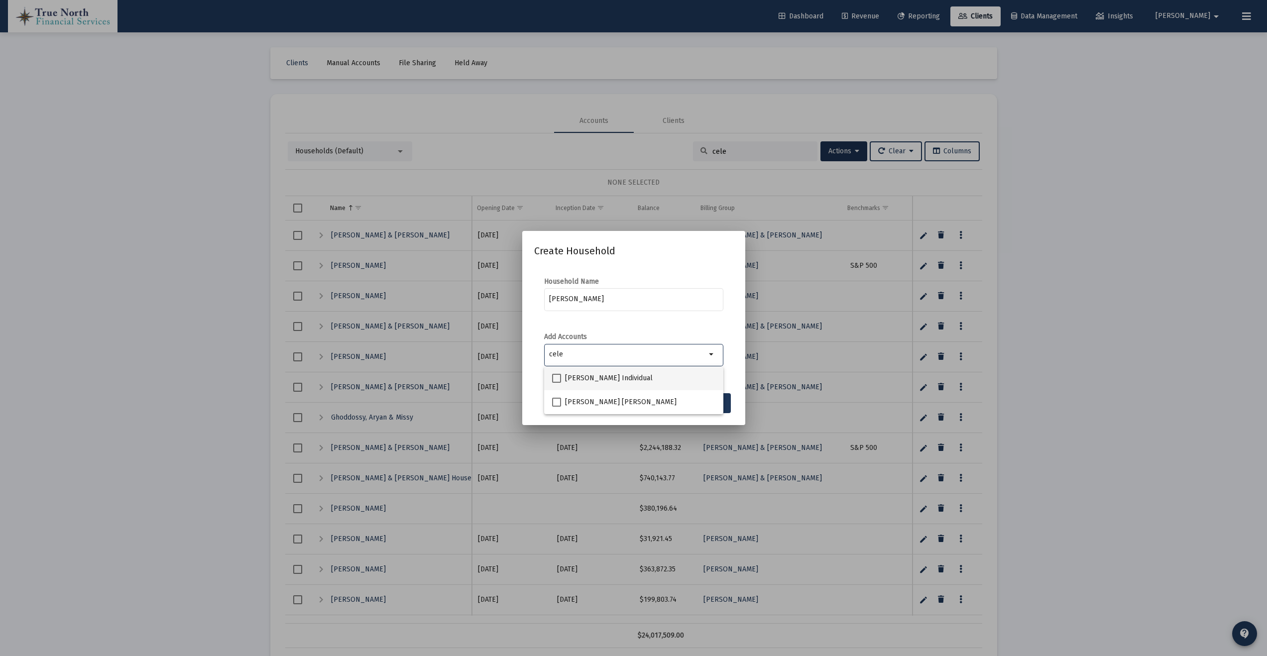
click at [557, 383] on input "[PERSON_NAME] Individual" at bounding box center [556, 383] width 0 height 0
checkbox input "true"
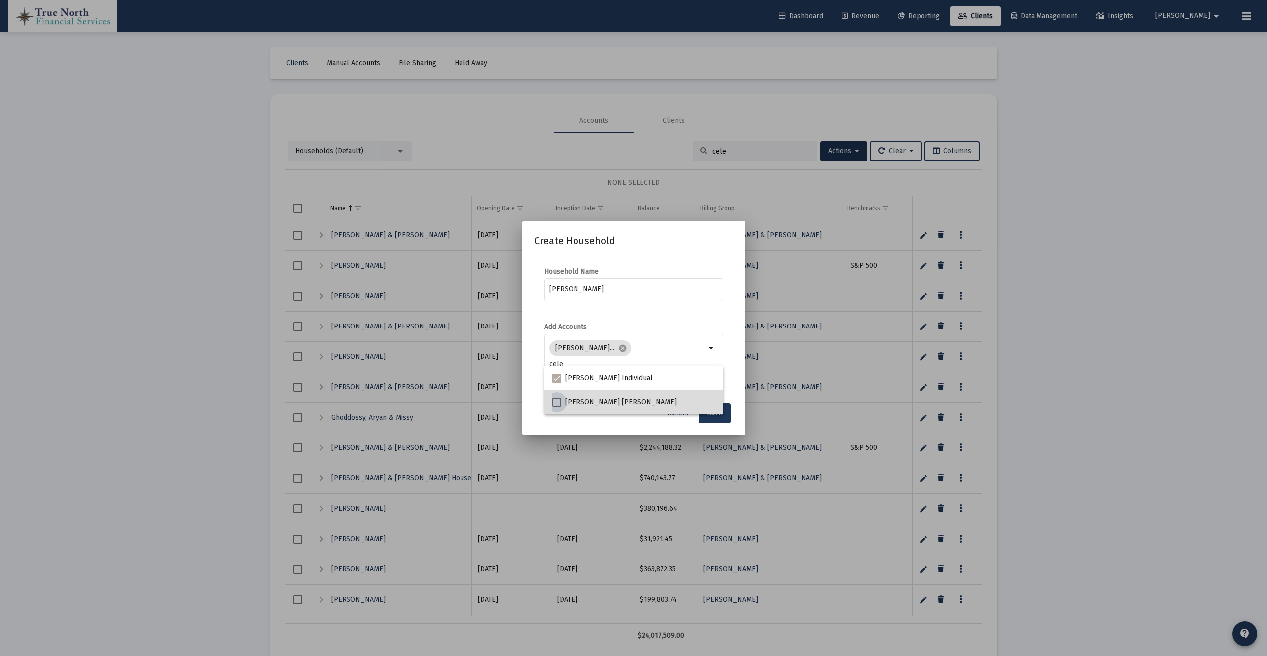
click at [557, 402] on span at bounding box center [556, 402] width 9 height 9
click at [557, 407] on input "[PERSON_NAME] [PERSON_NAME]" at bounding box center [556, 407] width 0 height 0
checkbox input "true"
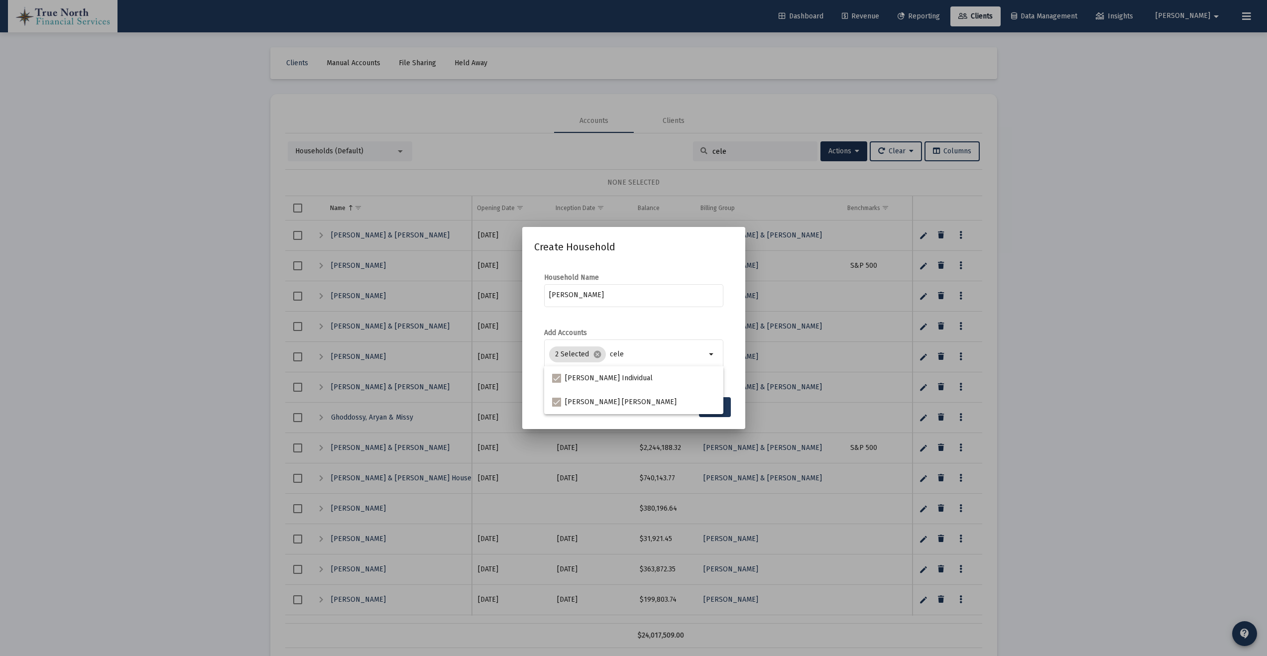
click at [715, 320] on mat-dialog-content "Household Name [PERSON_NAME] Add Accounts 2 Selected cancel cele arrow_drop_down" at bounding box center [633, 327] width 223 height 128
click at [652, 354] on input "cele" at bounding box center [658, 354] width 96 height 8
type input "c"
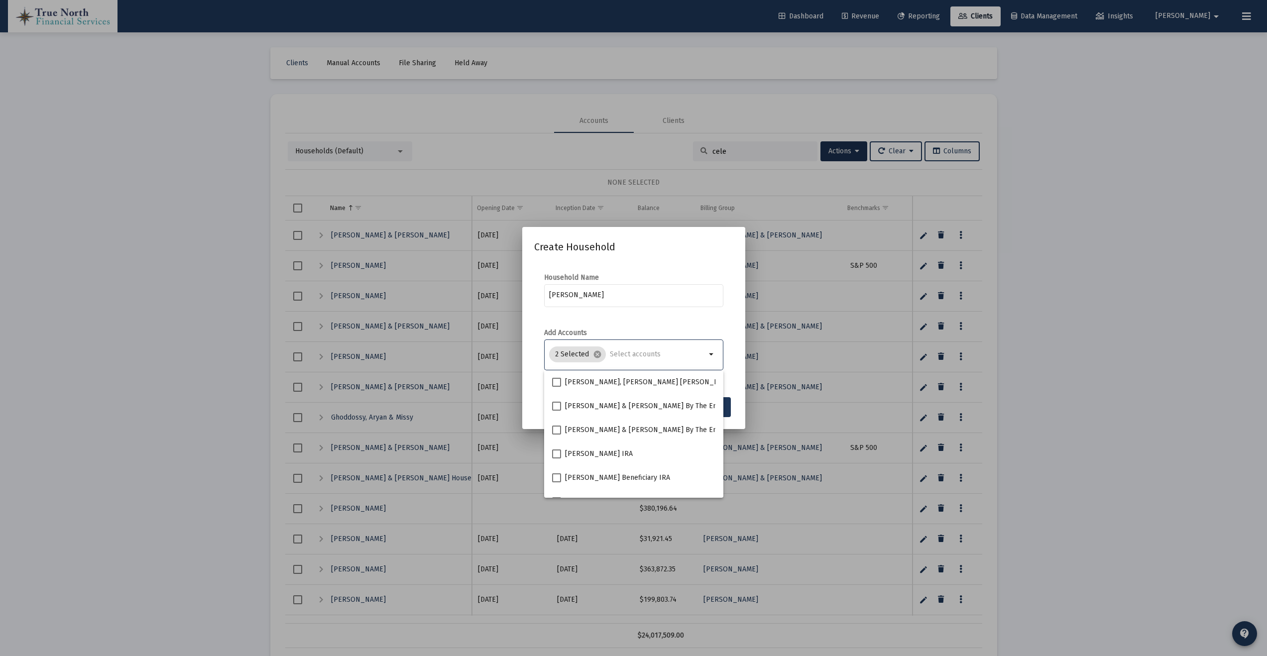
click at [677, 317] on mat-form-field "[PERSON_NAME]" at bounding box center [633, 300] width 179 height 35
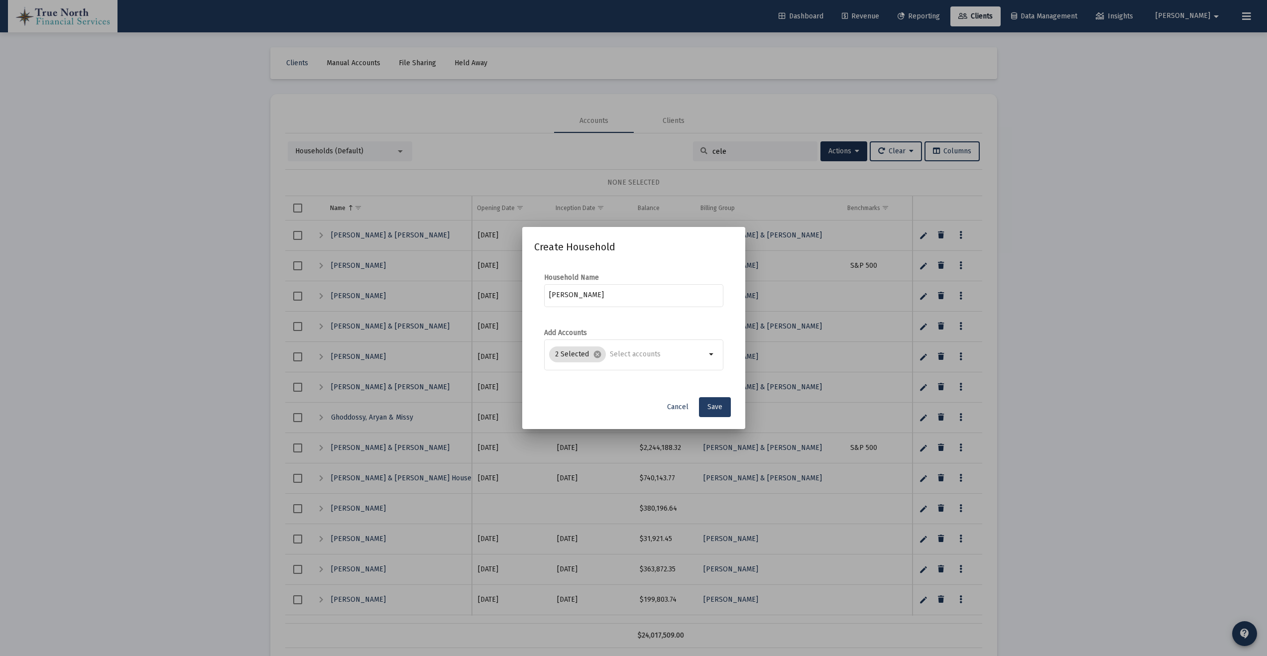
click at [714, 406] on span "Save" at bounding box center [714, 407] width 15 height 8
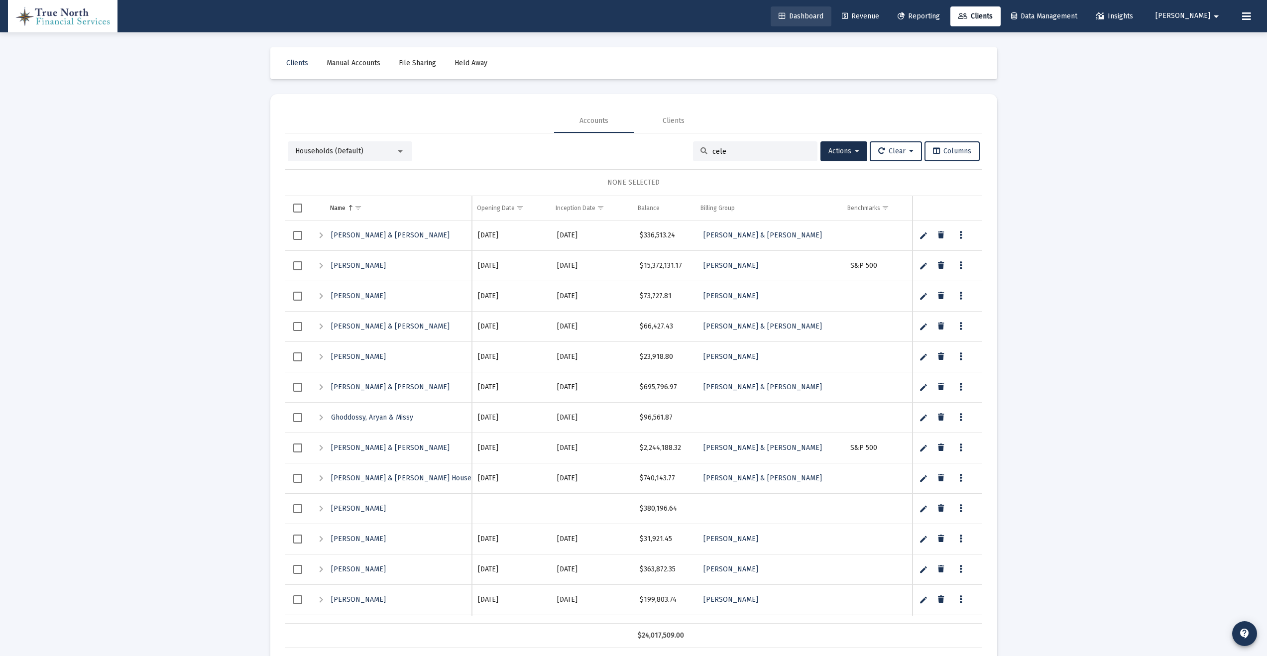
click at [823, 15] on span "Dashboard" at bounding box center [801, 16] width 45 height 8
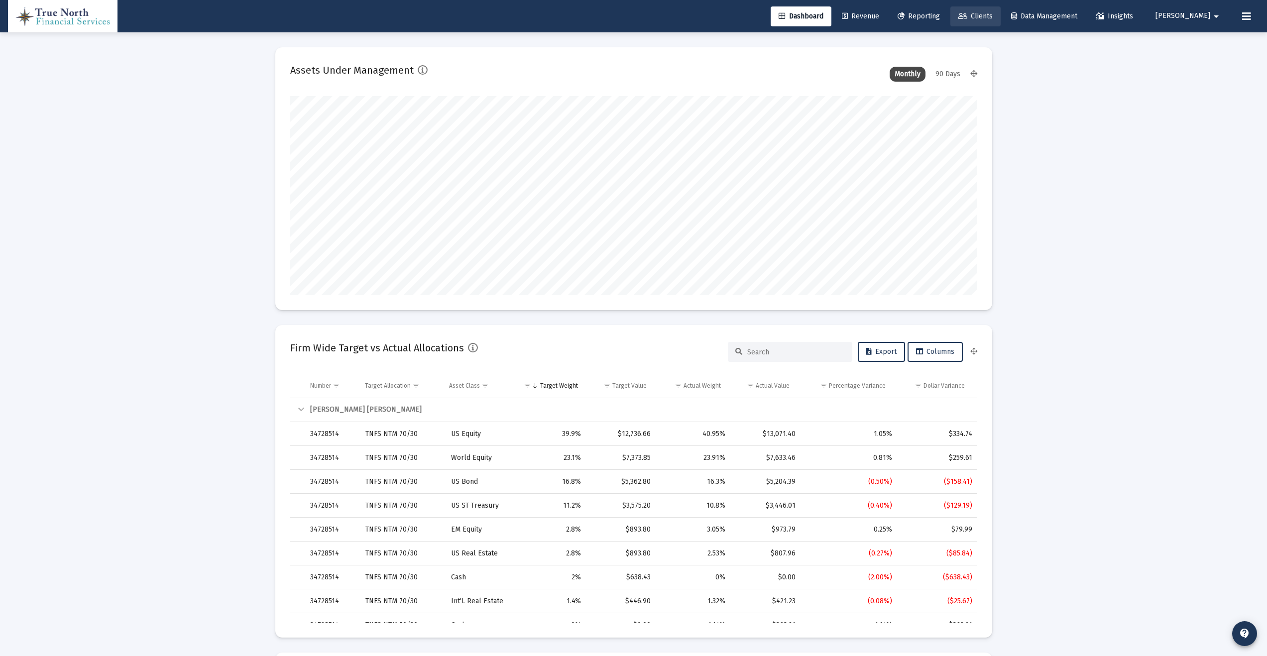
click at [993, 14] on span "Clients" at bounding box center [975, 16] width 34 height 8
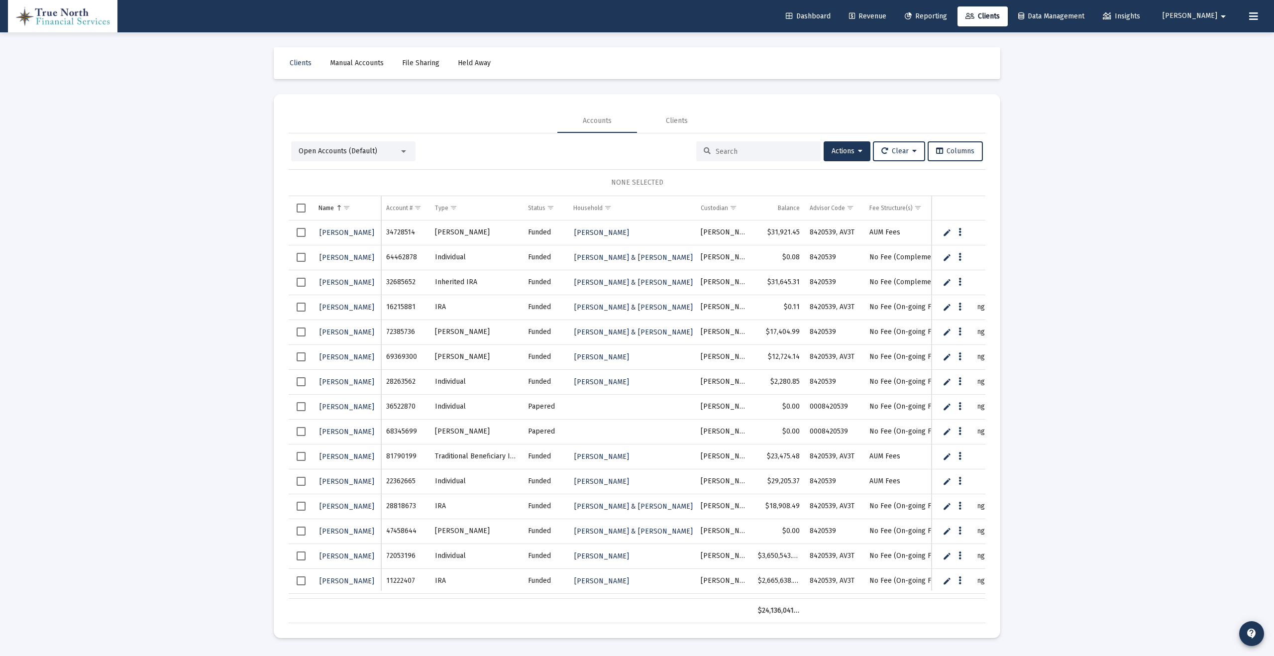
click at [751, 154] on input at bounding box center [765, 151] width 98 height 8
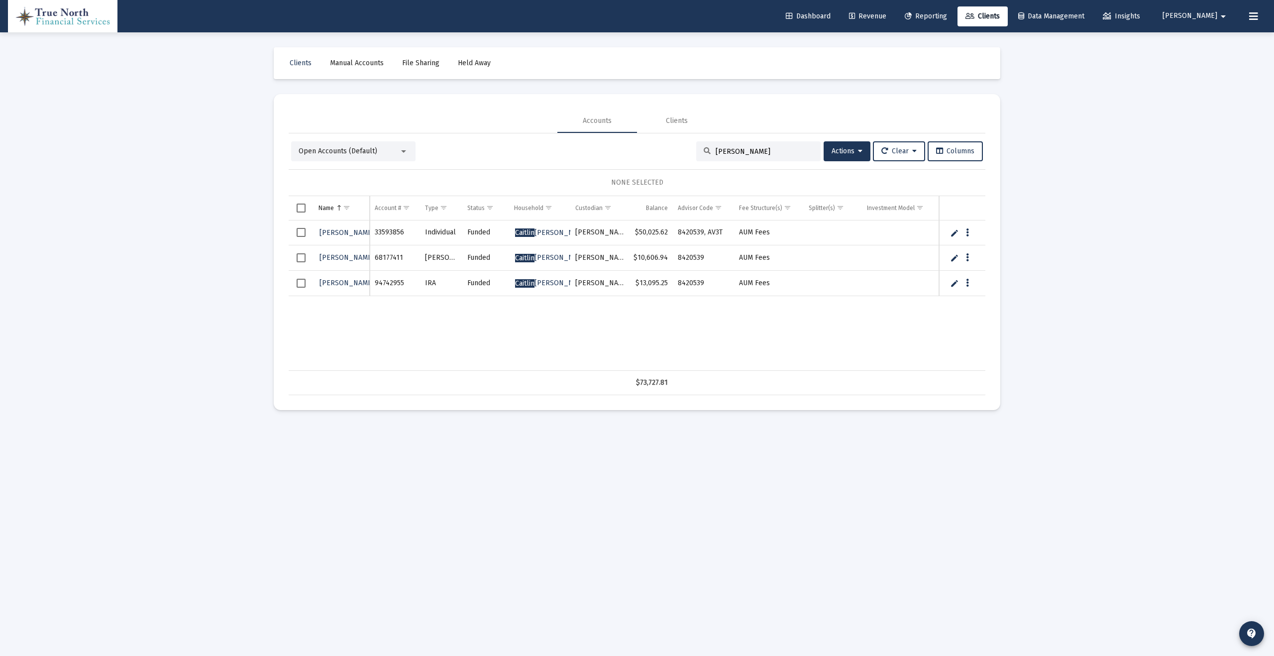
type input "[PERSON_NAME]"
click at [334, 258] on span "[PERSON_NAME]" at bounding box center [358, 257] width 76 height 8
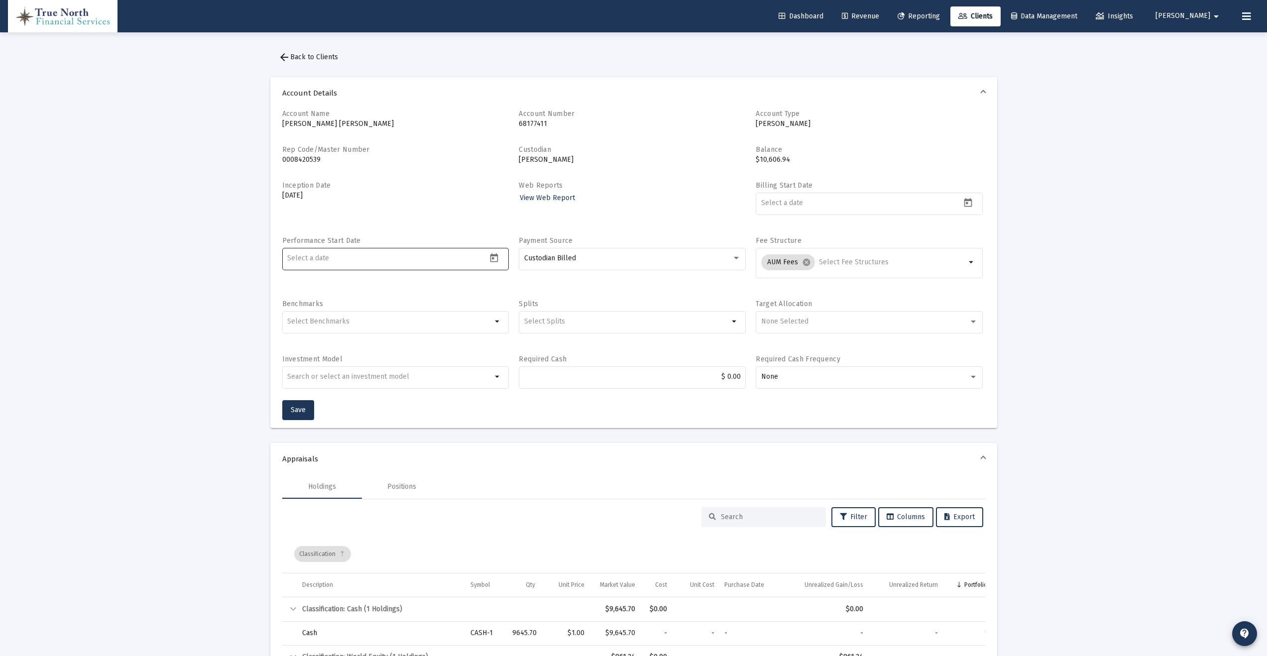
click at [489, 262] on icon "Open calendar" at bounding box center [494, 258] width 10 height 10
click at [356, 394] on div "17" at bounding box center [356, 396] width 18 height 18
click at [352, 395] on div "17" at bounding box center [356, 396] width 18 height 18
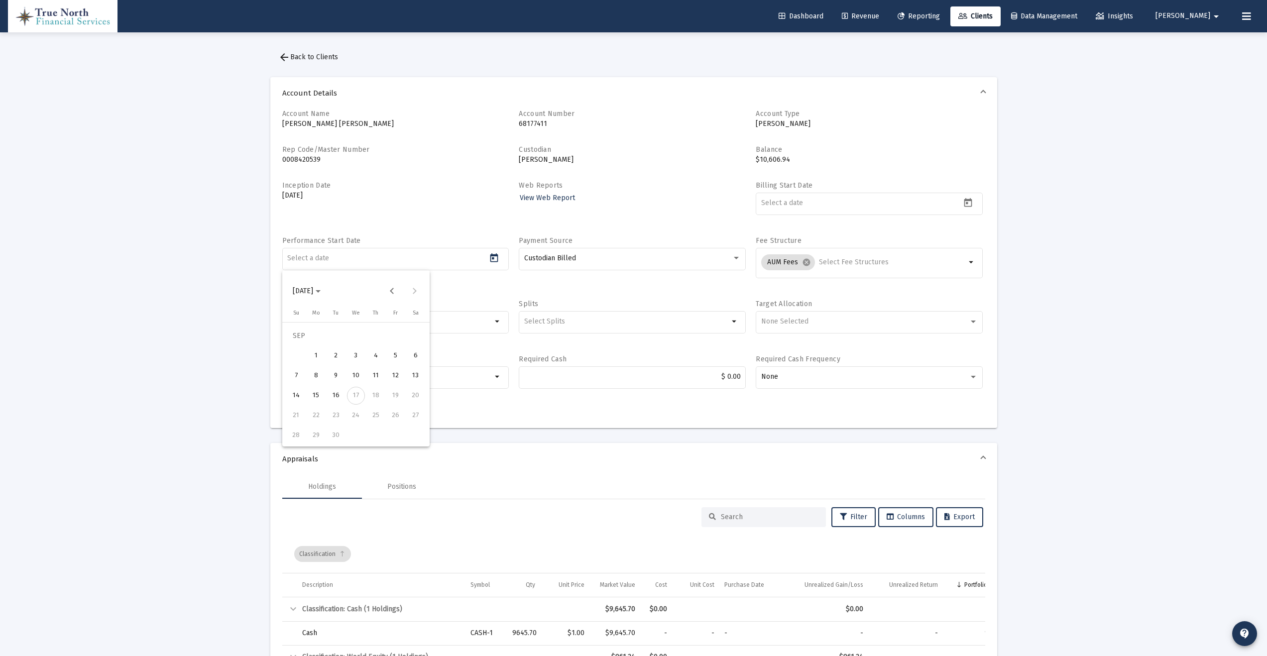
click at [336, 396] on div "16" at bounding box center [336, 396] width 18 height 18
type input "[DATE]"
click at [633, 257] on div "Custodian Billed" at bounding box center [628, 258] width 208 height 8
click at [661, 219] on div at bounding box center [633, 328] width 1267 height 656
click at [810, 328] on div "None Selected" at bounding box center [869, 321] width 217 height 24
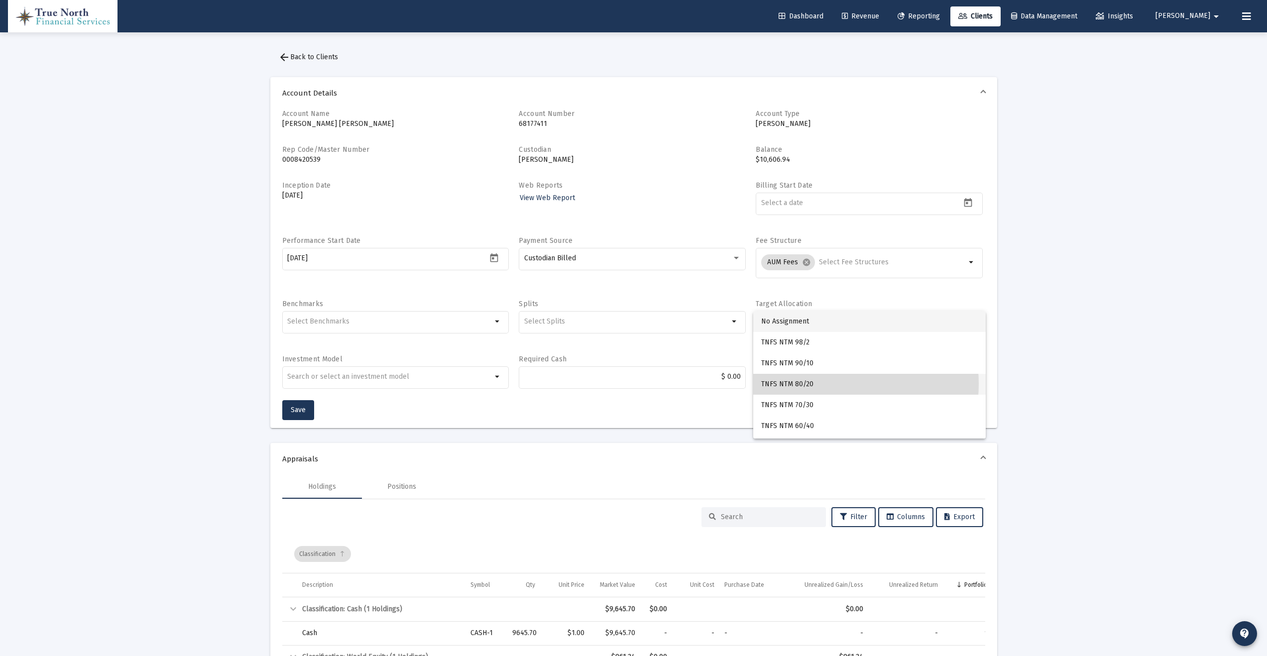
click at [832, 384] on span "TNFS NTM 80/20" at bounding box center [869, 384] width 217 height 21
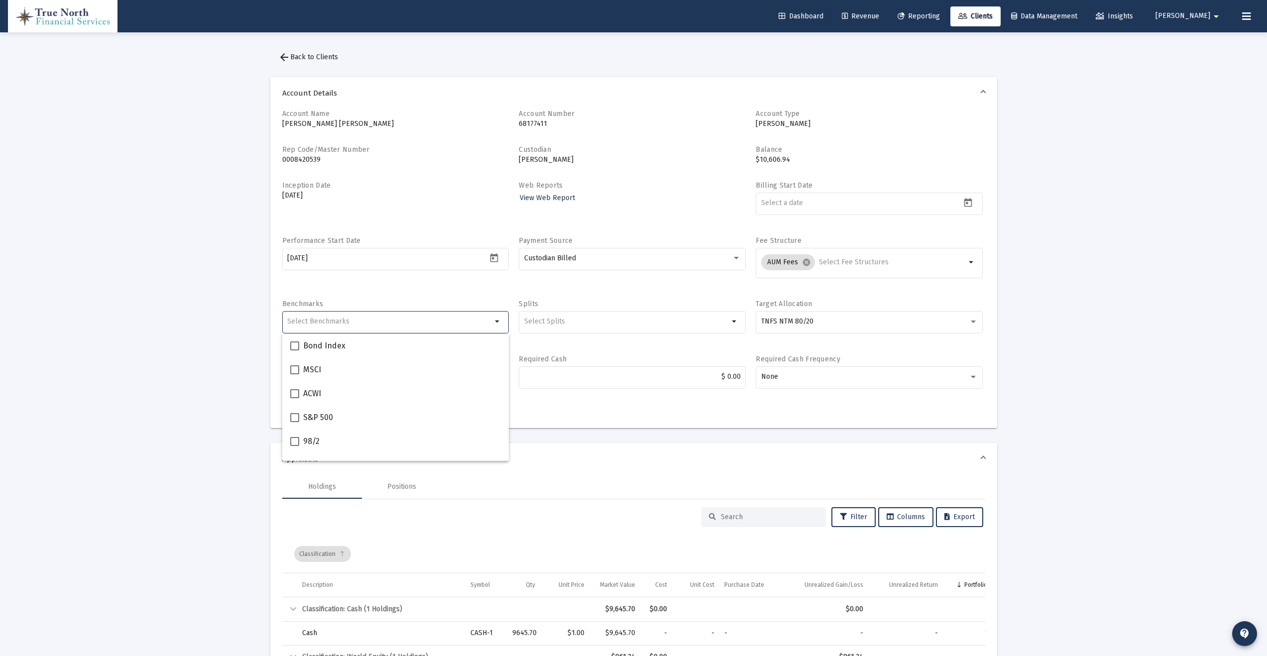
click at [401, 316] on div "Selection" at bounding box center [389, 322] width 209 height 12
click at [295, 436] on span at bounding box center [294, 434] width 9 height 9
click at [295, 439] on input "80/20" at bounding box center [294, 439] width 0 height 0
checkbox input "true"
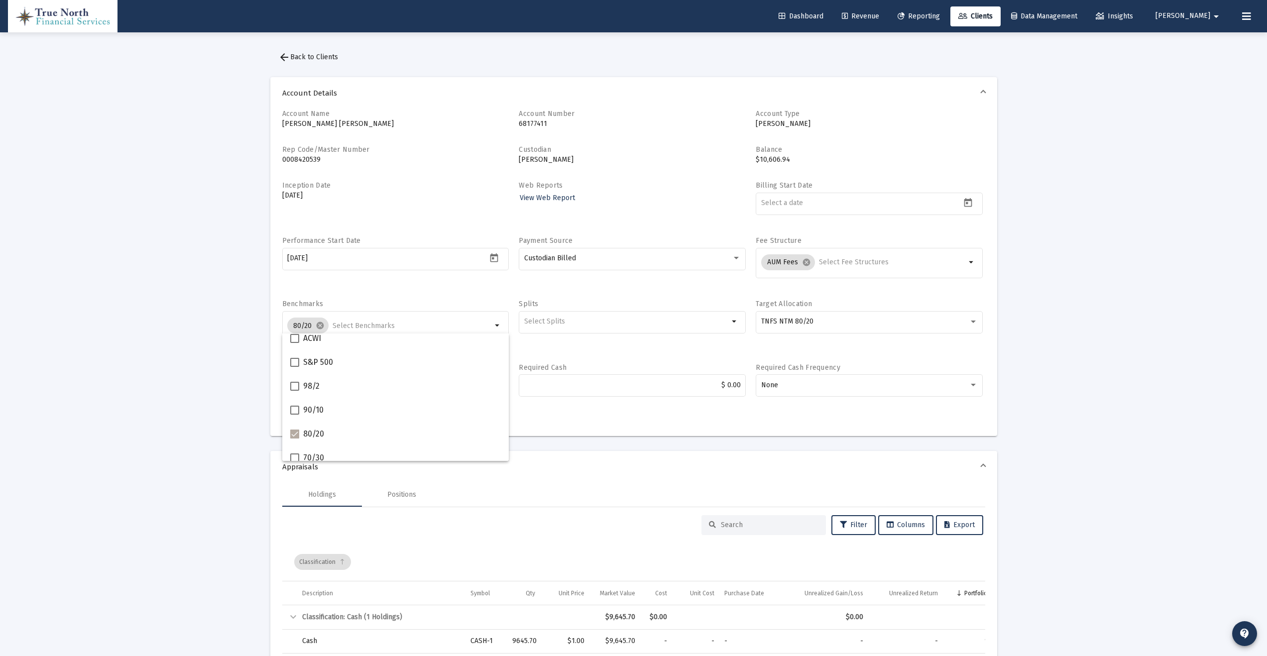
click at [495, 282] on div "Performance Start Date [DATE]" at bounding box center [395, 262] width 227 height 53
click at [300, 412] on button "Save" at bounding box center [298, 418] width 32 height 20
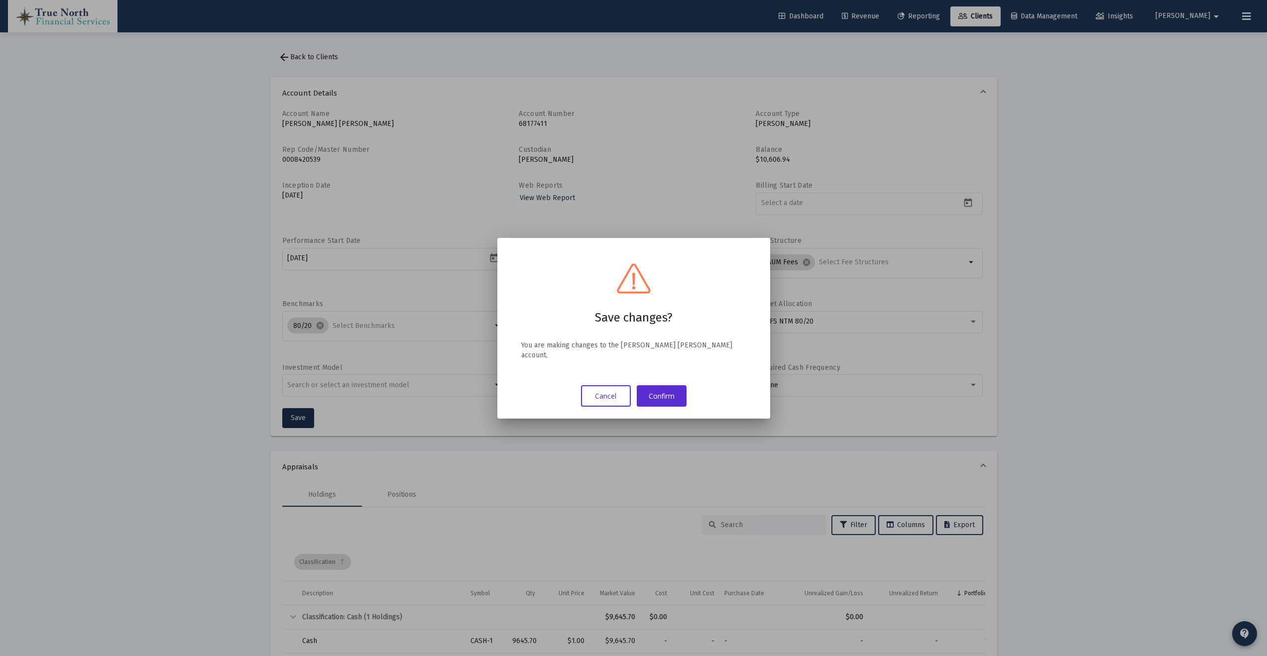
click at [667, 378] on div "Save changes? You are making changes to the [PERSON_NAME] [PERSON_NAME] account…" at bounding box center [633, 328] width 249 height 157
click at [666, 390] on button "Confirm" at bounding box center [662, 395] width 50 height 21
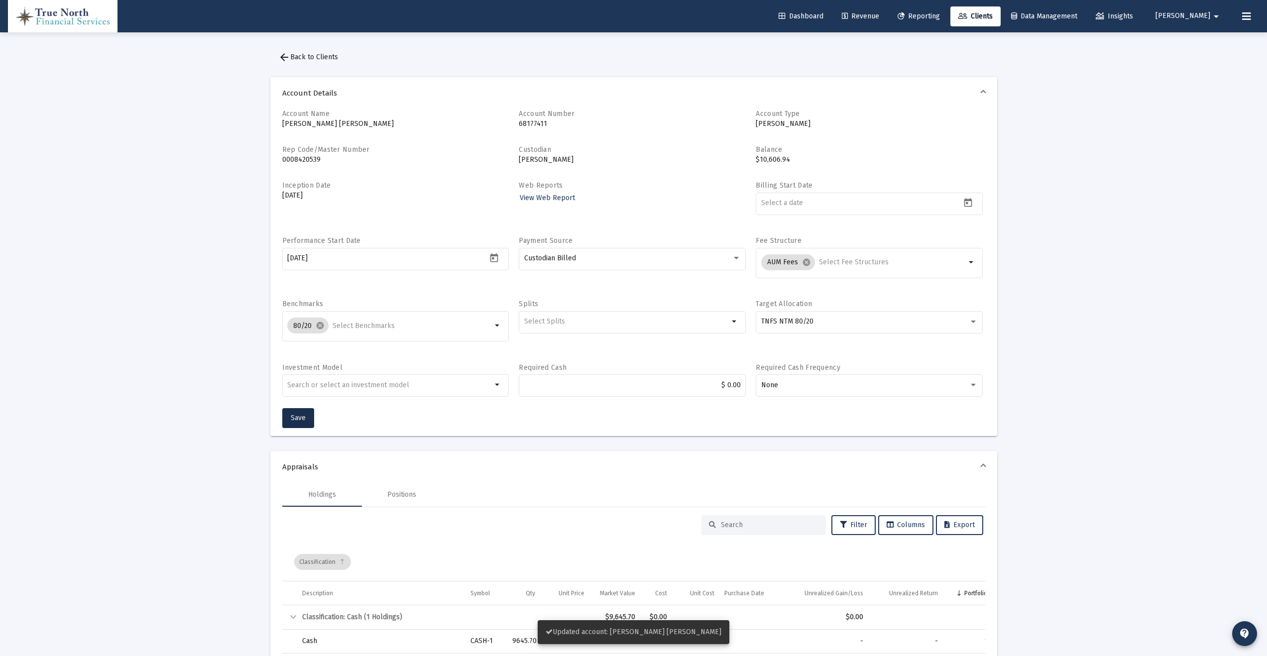
click at [321, 56] on span "arrow_back Back to Clients" at bounding box center [308, 57] width 60 height 8
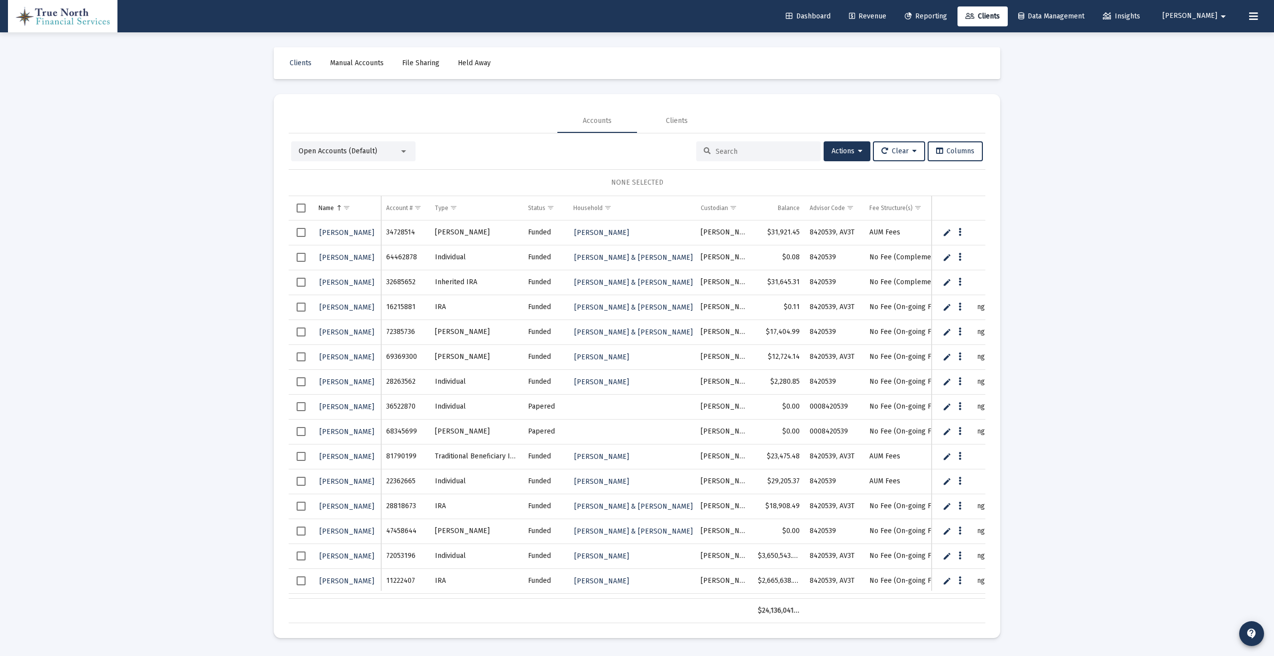
click at [728, 151] on input at bounding box center [765, 151] width 98 height 8
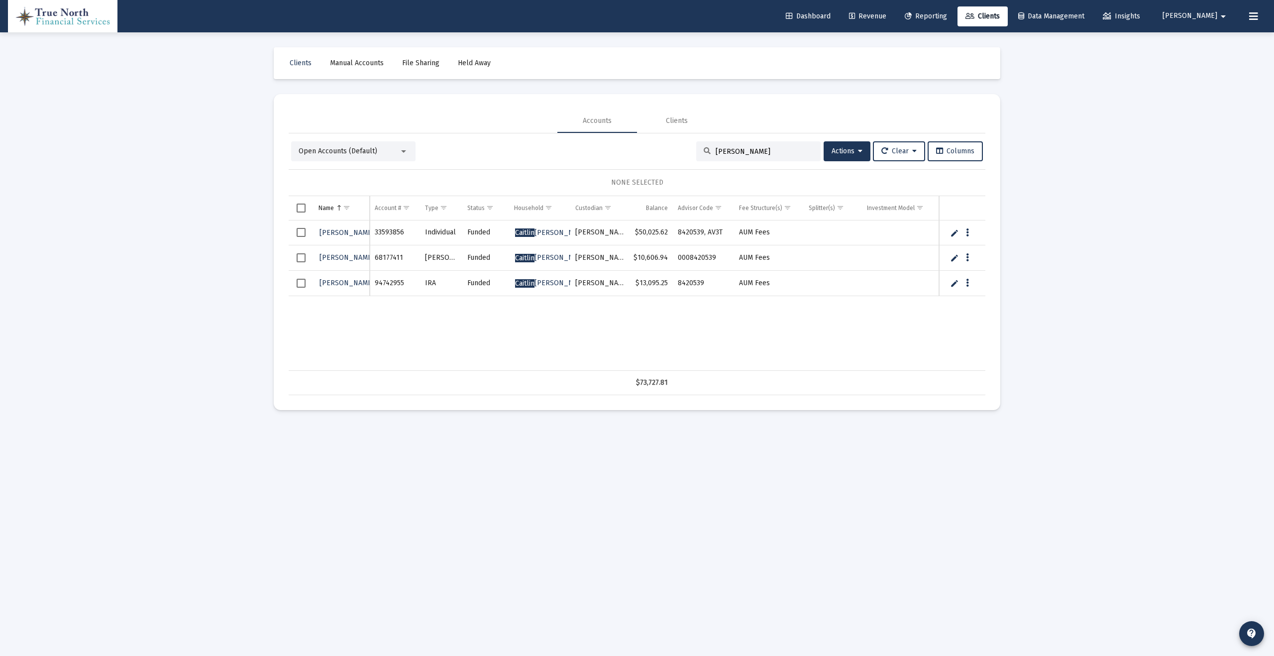
type input "[PERSON_NAME]"
click at [333, 281] on span "[PERSON_NAME]" at bounding box center [358, 283] width 76 height 8
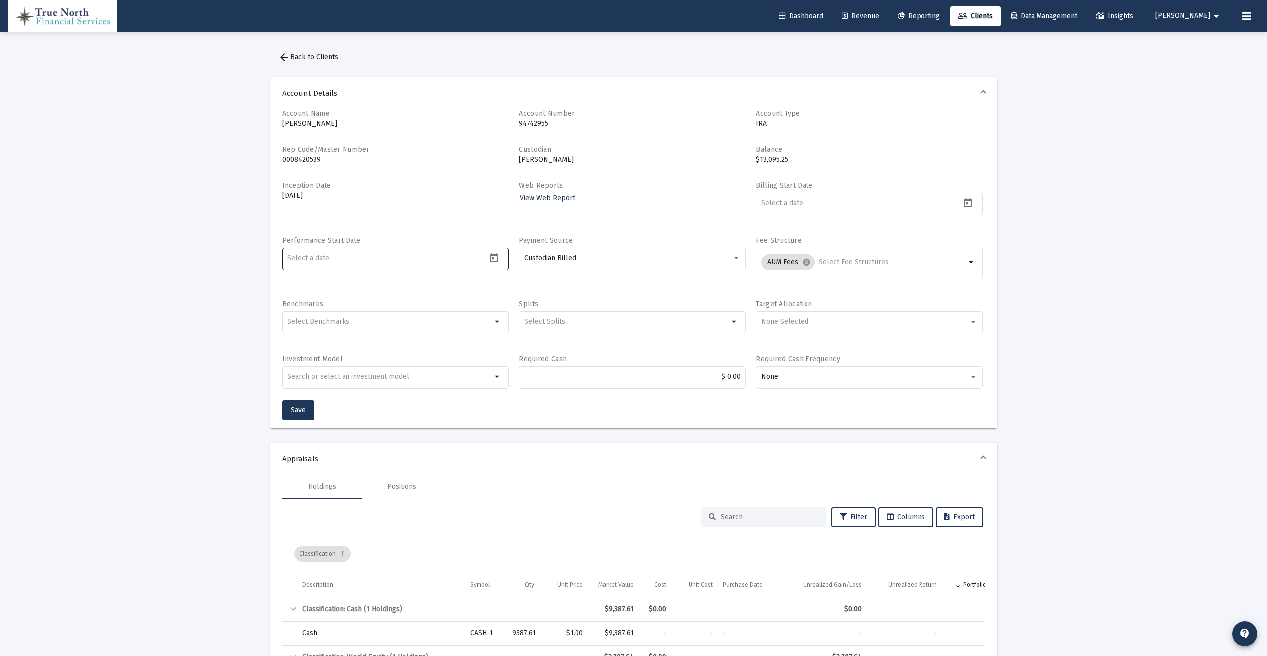
click at [396, 263] on div at bounding box center [387, 258] width 200 height 24
click at [490, 261] on icon "Open calendar" at bounding box center [494, 257] width 8 height 9
click at [334, 395] on div "16" at bounding box center [336, 396] width 18 height 18
type input "[DATE]"
click at [897, 199] on input at bounding box center [861, 203] width 200 height 8
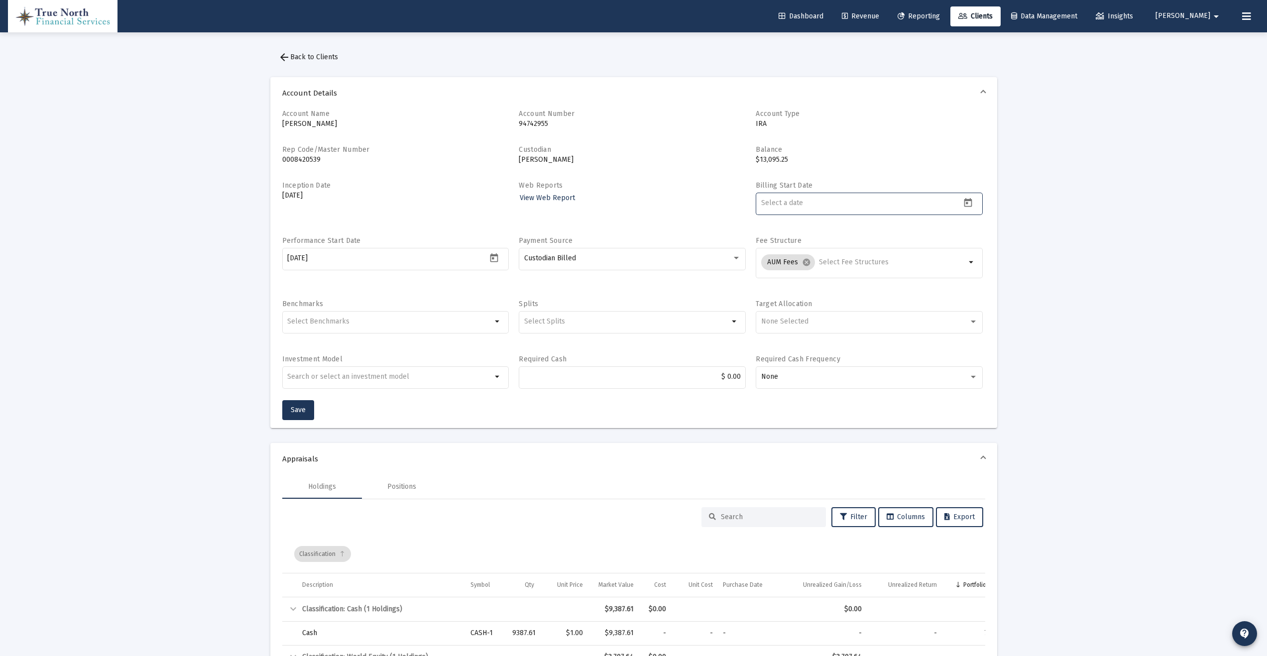
click at [970, 200] on icon "Open calendar" at bounding box center [968, 202] width 8 height 9
click at [812, 339] on div "16" at bounding box center [809, 341] width 18 height 18
type input "[DATE]"
click at [814, 321] on div "None Selected" at bounding box center [865, 322] width 208 height 8
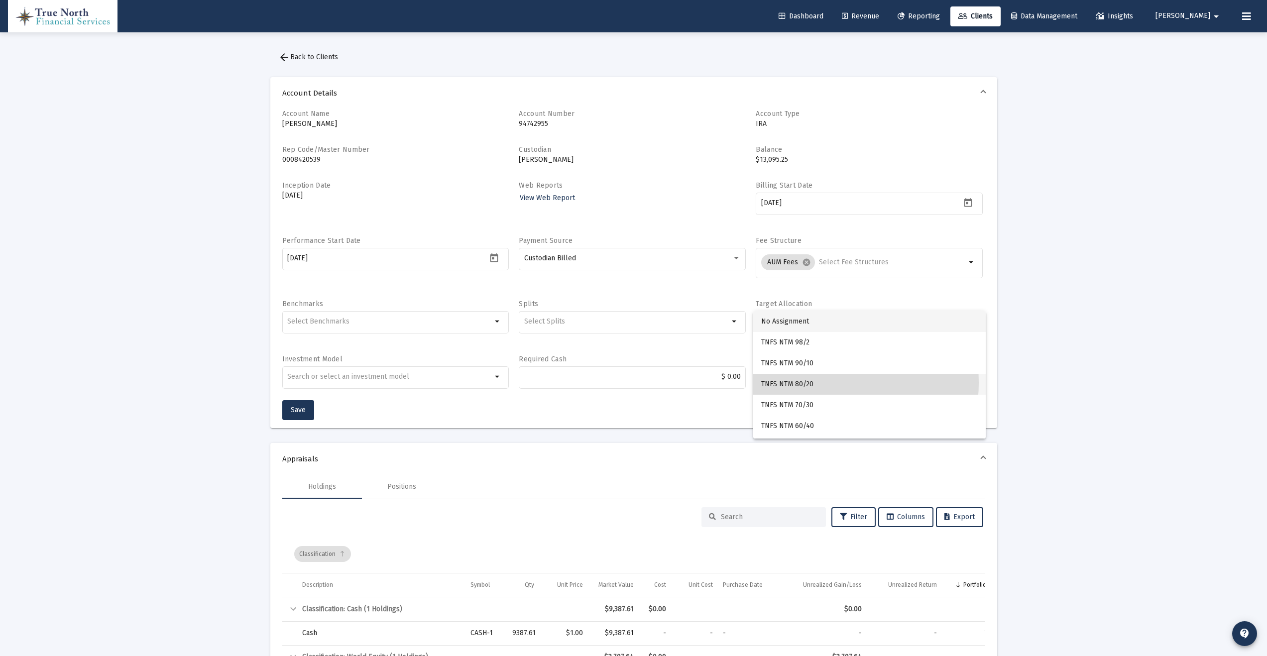
click at [814, 383] on span "TNFS NTM 80/20" at bounding box center [869, 384] width 217 height 21
click at [388, 315] on div at bounding box center [389, 321] width 205 height 24
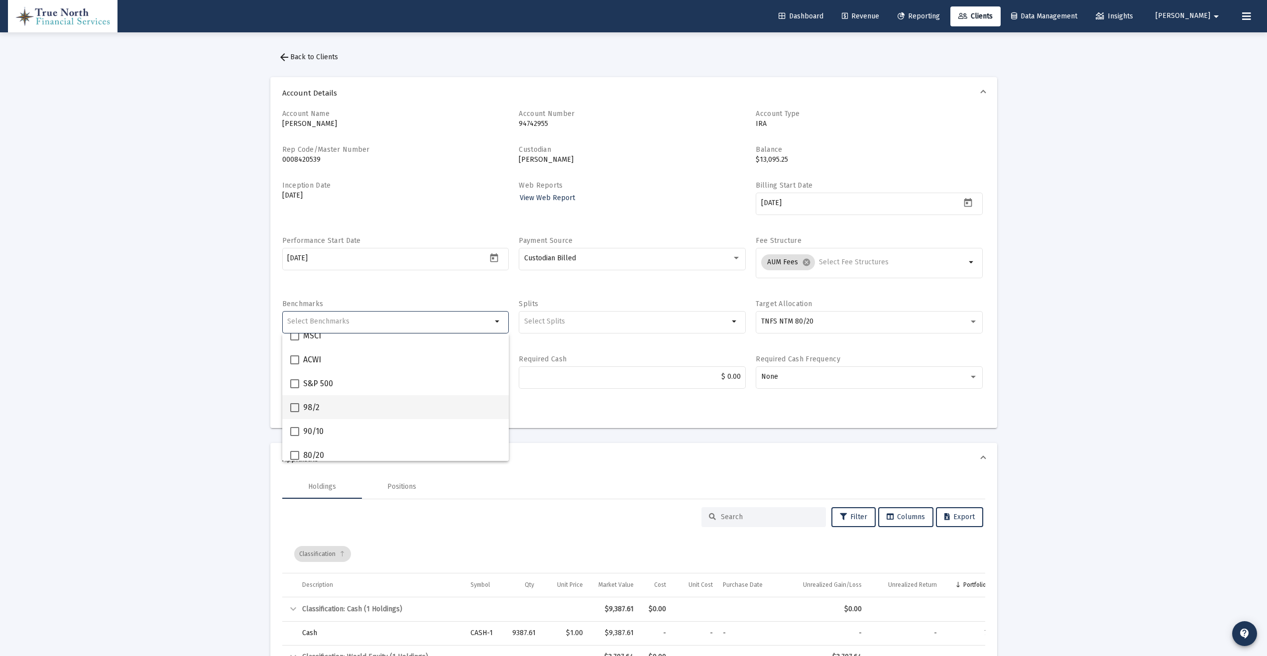
scroll to position [47, 0]
click at [294, 441] on span at bounding box center [294, 442] width 9 height 9
click at [294, 447] on input "80/20" at bounding box center [294, 447] width 0 height 0
checkbox input "true"
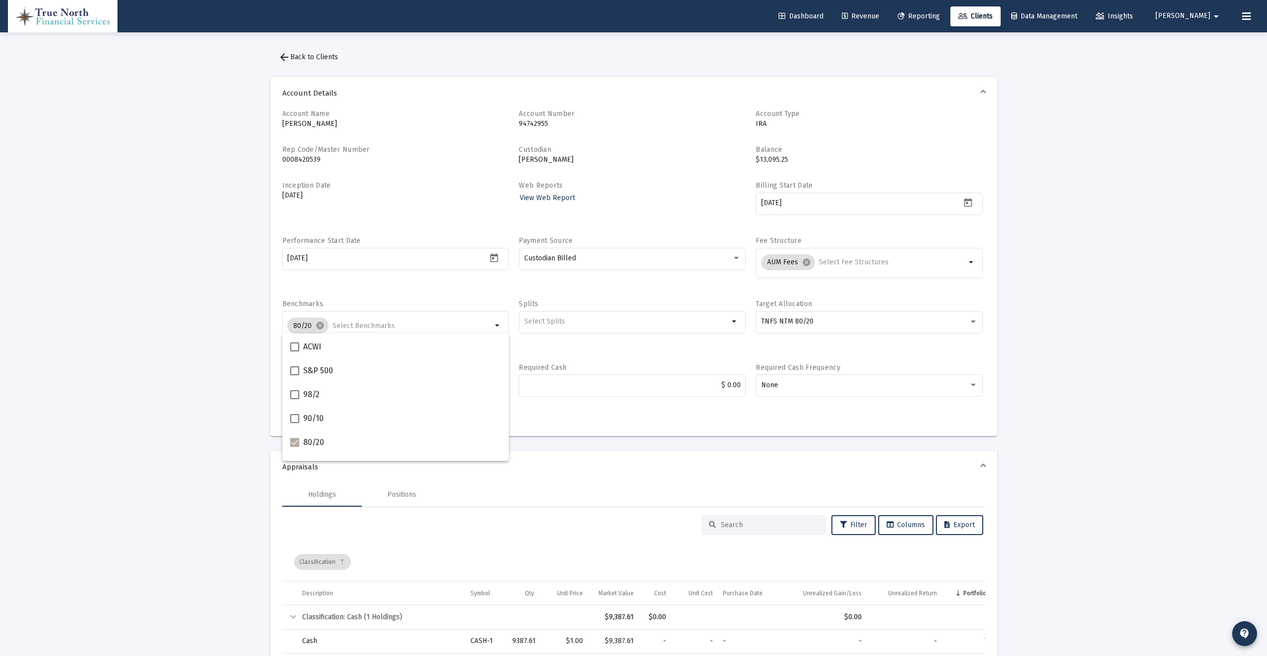
click at [437, 285] on div "Performance Start Date [DATE]" at bounding box center [395, 262] width 227 height 53
click at [304, 418] on span "Save" at bounding box center [298, 418] width 15 height 8
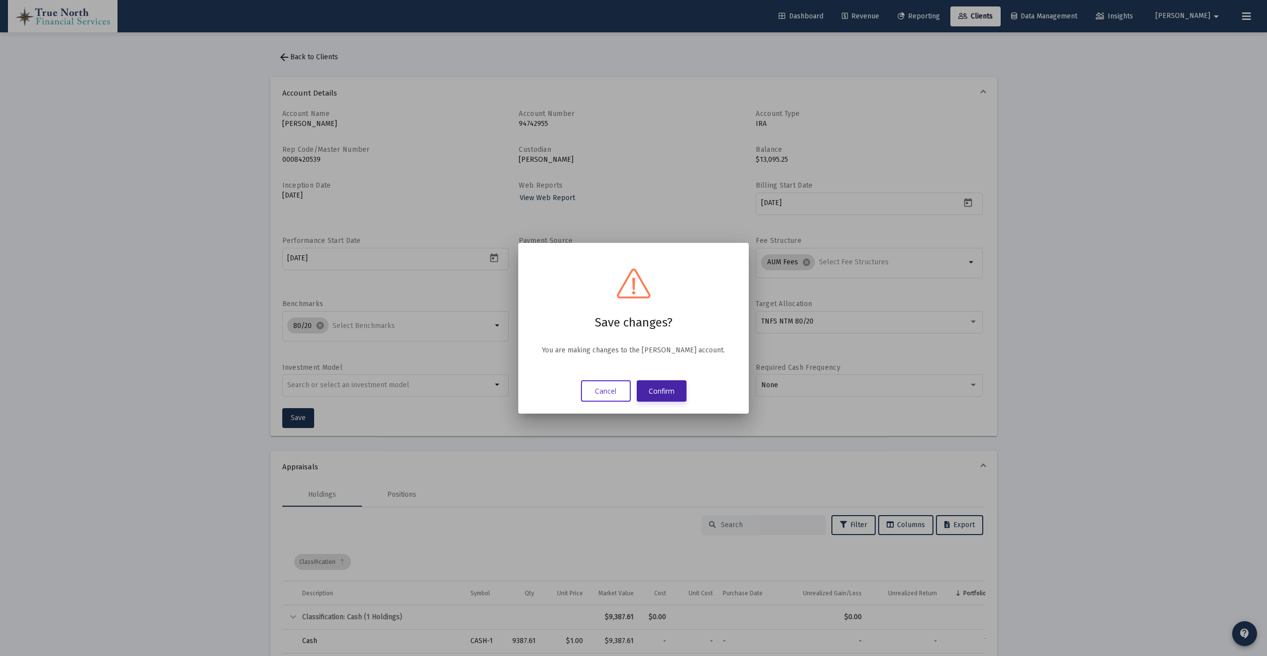
click at [672, 387] on button "Confirm" at bounding box center [662, 390] width 50 height 21
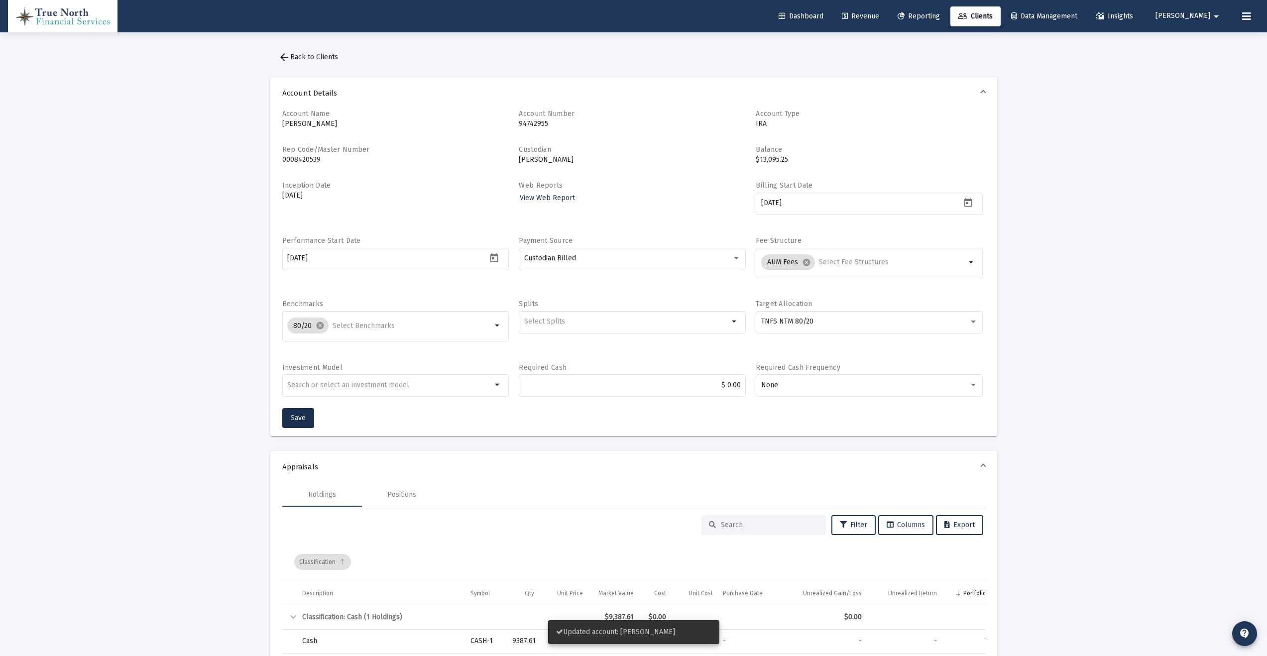
click at [309, 59] on span "arrow_back Back to Clients" at bounding box center [308, 57] width 60 height 8
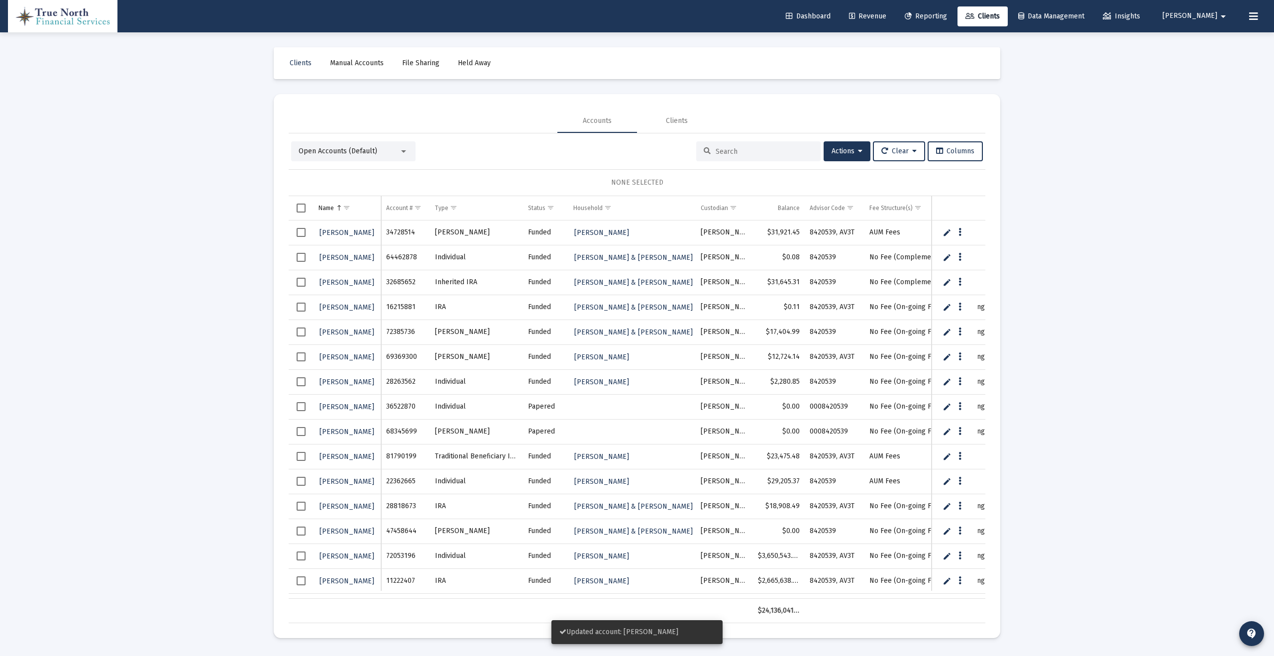
click at [752, 155] on div at bounding box center [758, 151] width 124 height 20
click at [746, 153] on input at bounding box center [765, 151] width 98 height 8
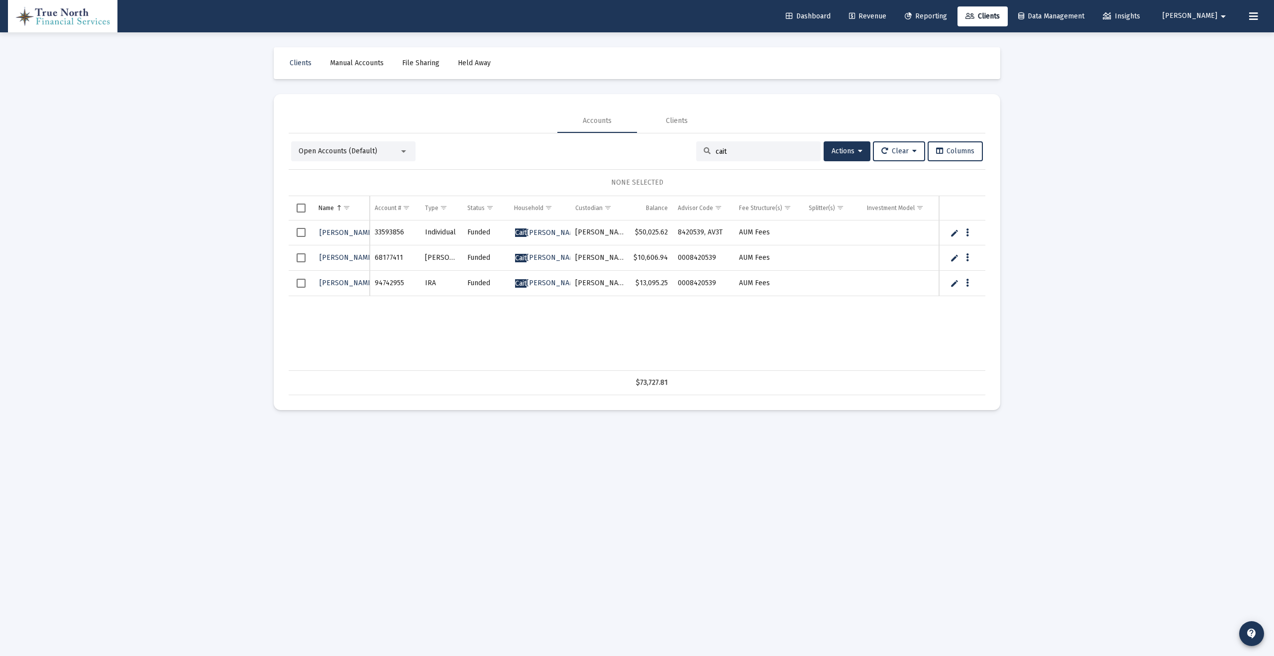
type input "cait"
click at [331, 253] on span "[PERSON_NAME] [PERSON_NAME]" at bounding box center [358, 257] width 76 height 8
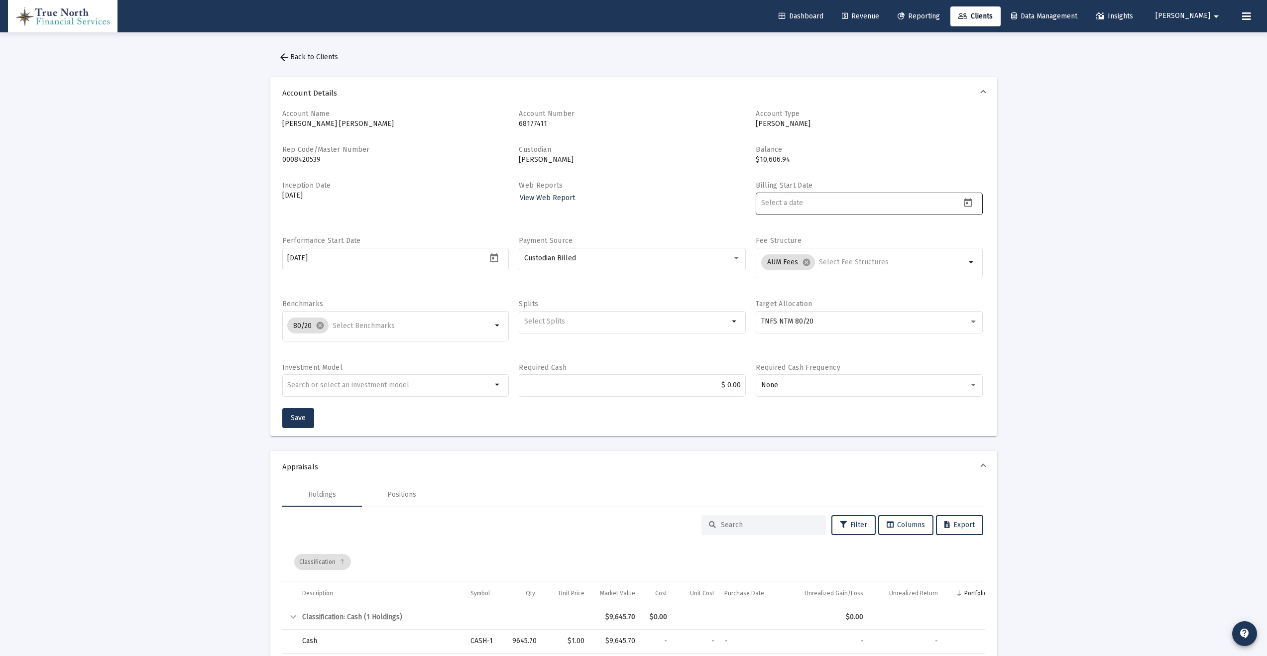
click at [873, 208] on div at bounding box center [861, 203] width 200 height 24
click at [972, 205] on icon "Open calendar" at bounding box center [968, 203] width 10 height 10
click at [814, 338] on div "16" at bounding box center [809, 341] width 18 height 18
type input "[DATE]"
click at [832, 228] on div "Account Name [PERSON_NAME] [PERSON_NAME] Account Number [FINANCIAL_ID] Account …" at bounding box center [633, 258] width 703 height 299
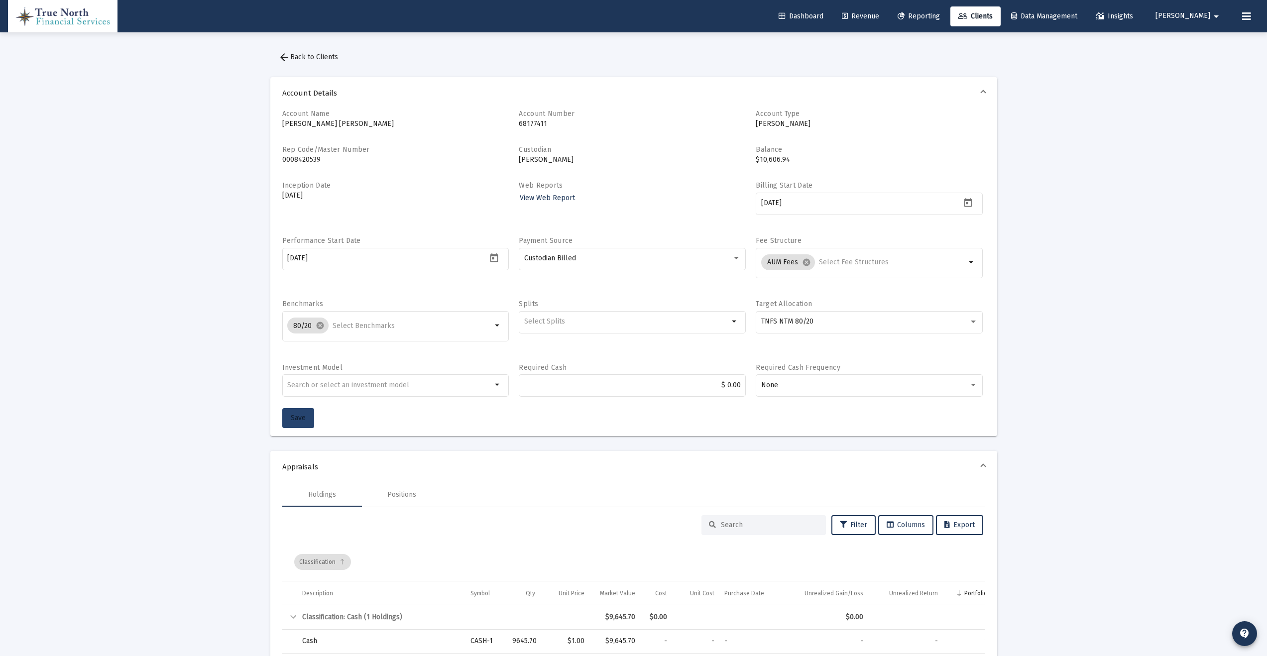
click at [301, 415] on span "Save" at bounding box center [298, 418] width 15 height 8
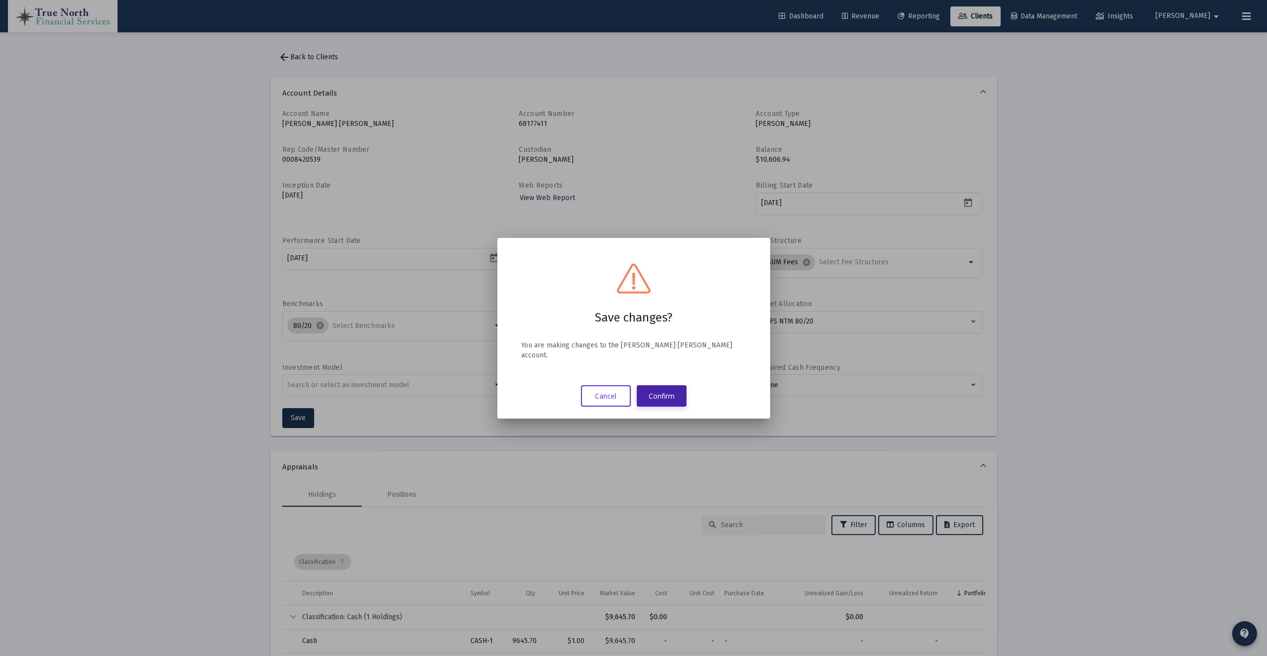
click at [678, 385] on button "Confirm" at bounding box center [662, 395] width 50 height 21
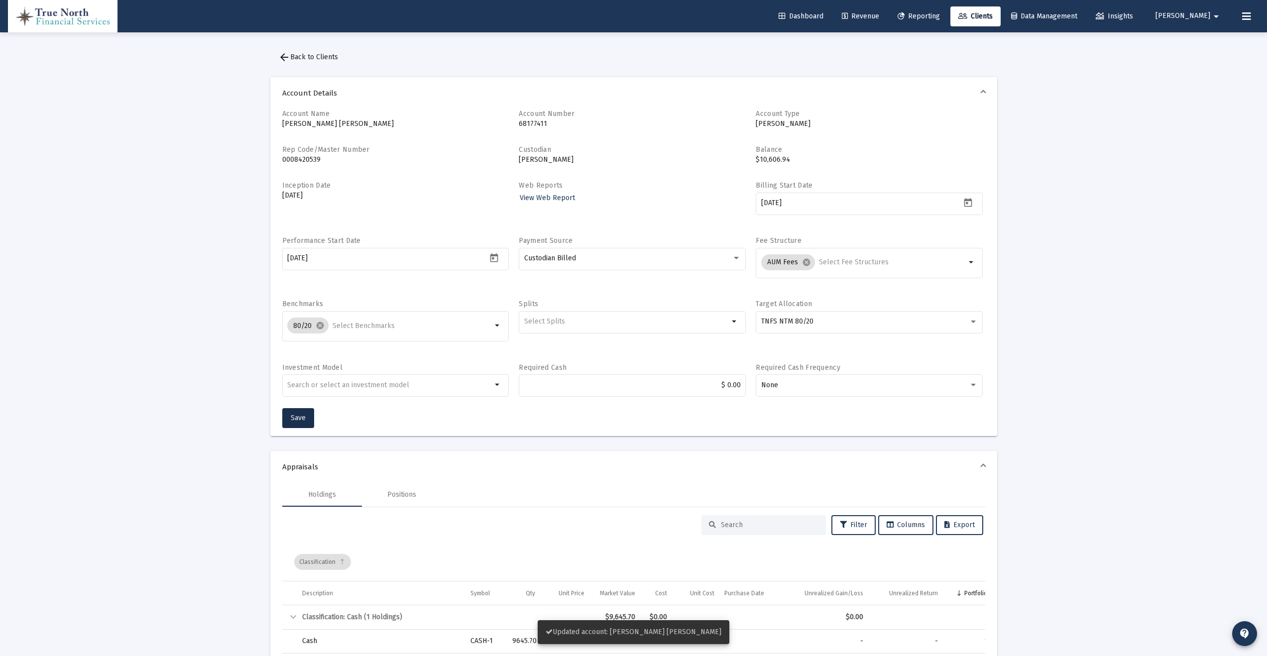
click at [1207, 15] on span "[PERSON_NAME]" at bounding box center [1182, 16] width 55 height 8
click at [1205, 71] on button "Logout" at bounding box center [1200, 66] width 59 height 24
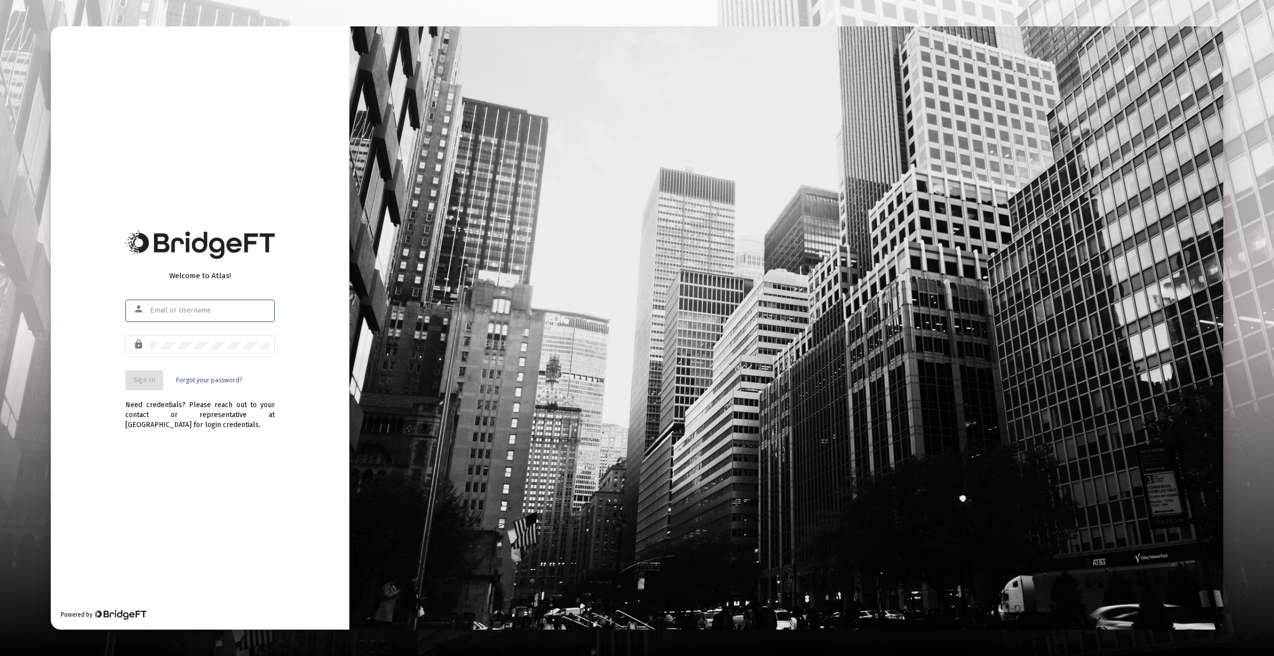
type input "[EMAIL_ADDRESS][DOMAIN_NAME]"
